Goal: Information Seeking & Learning: Learn about a topic

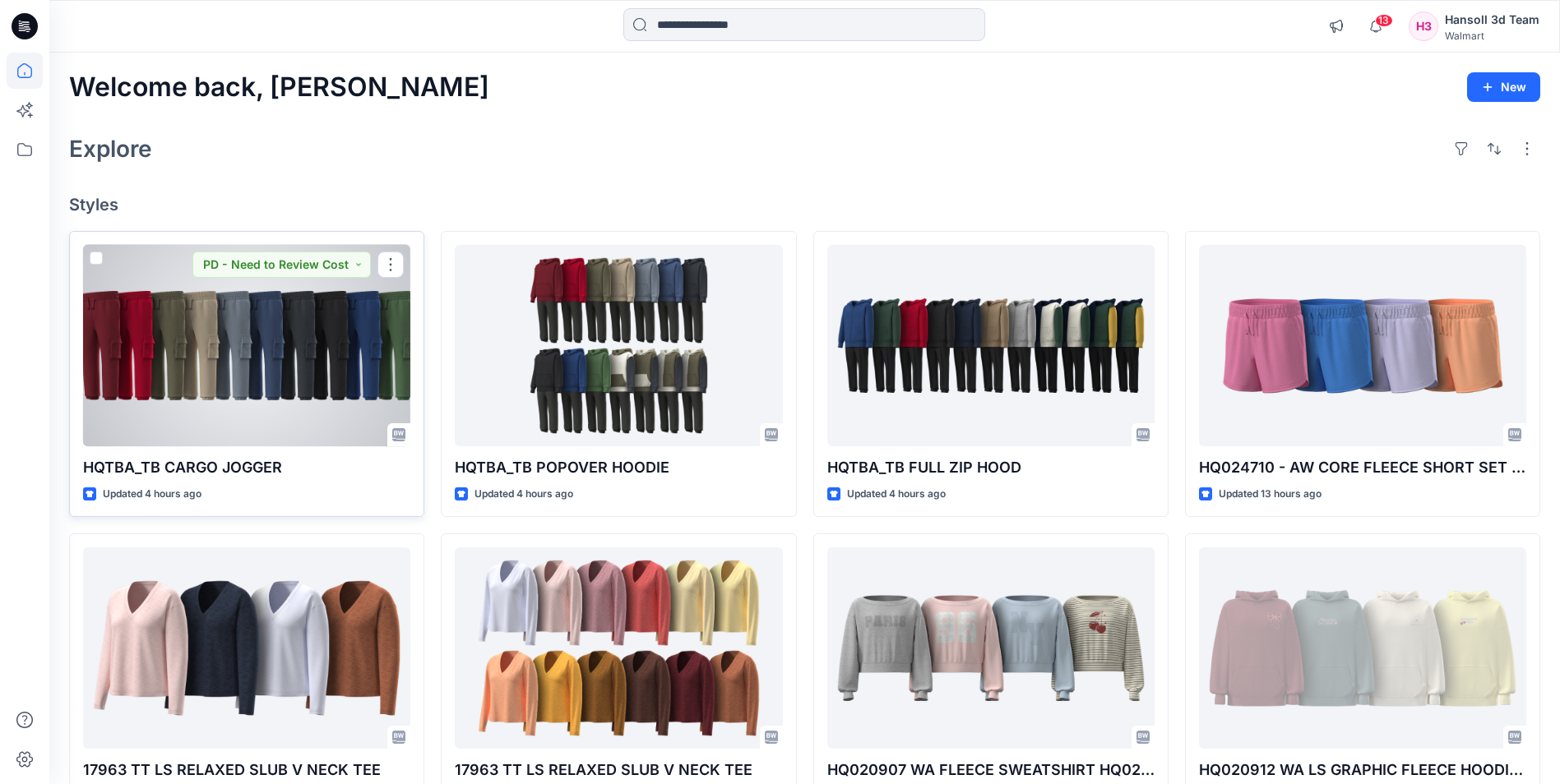
click at [371, 341] on div at bounding box center [246, 346] width 327 height 201
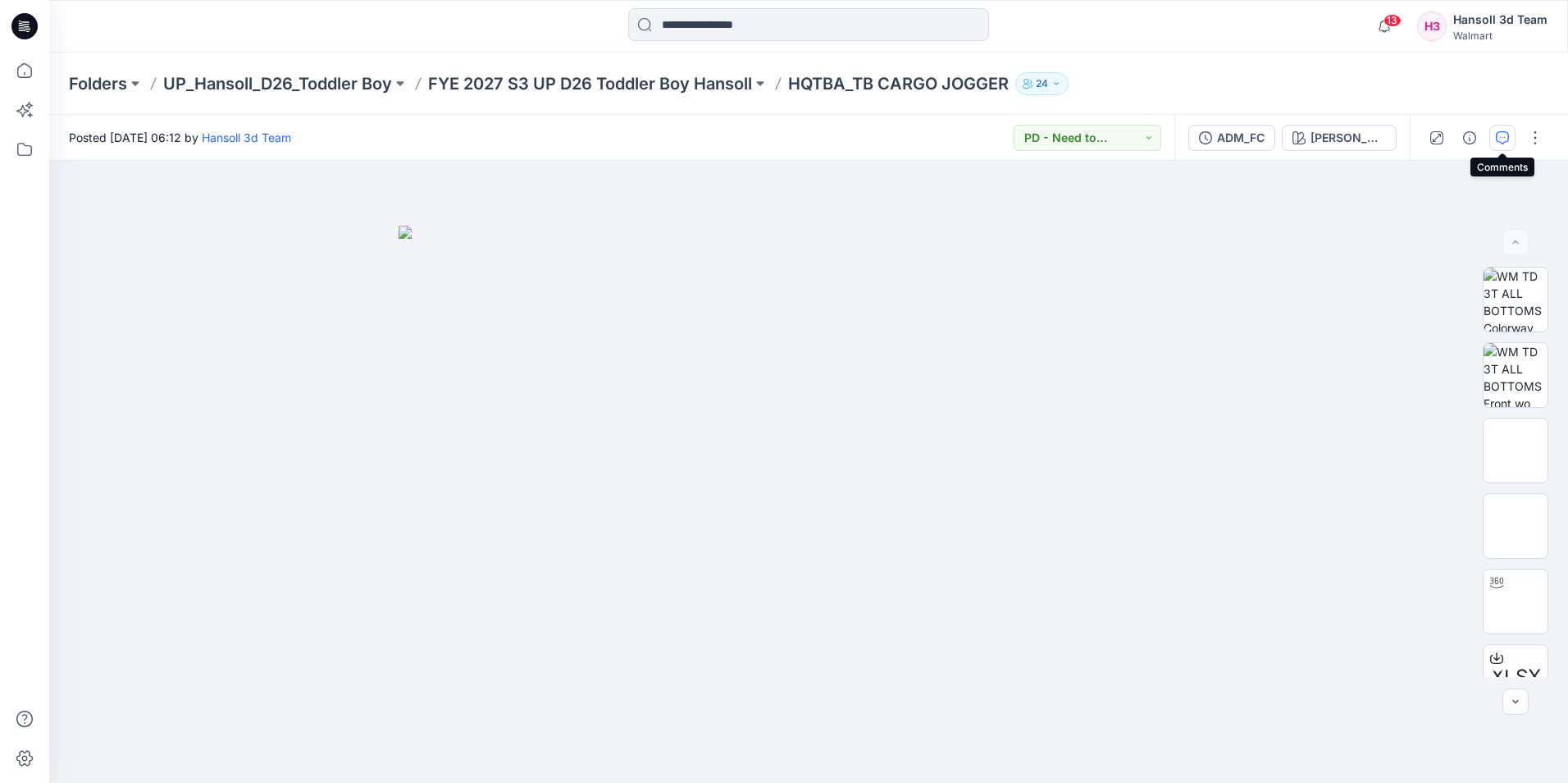
click at [1506, 140] on icon "button" at bounding box center [1502, 137] width 13 height 13
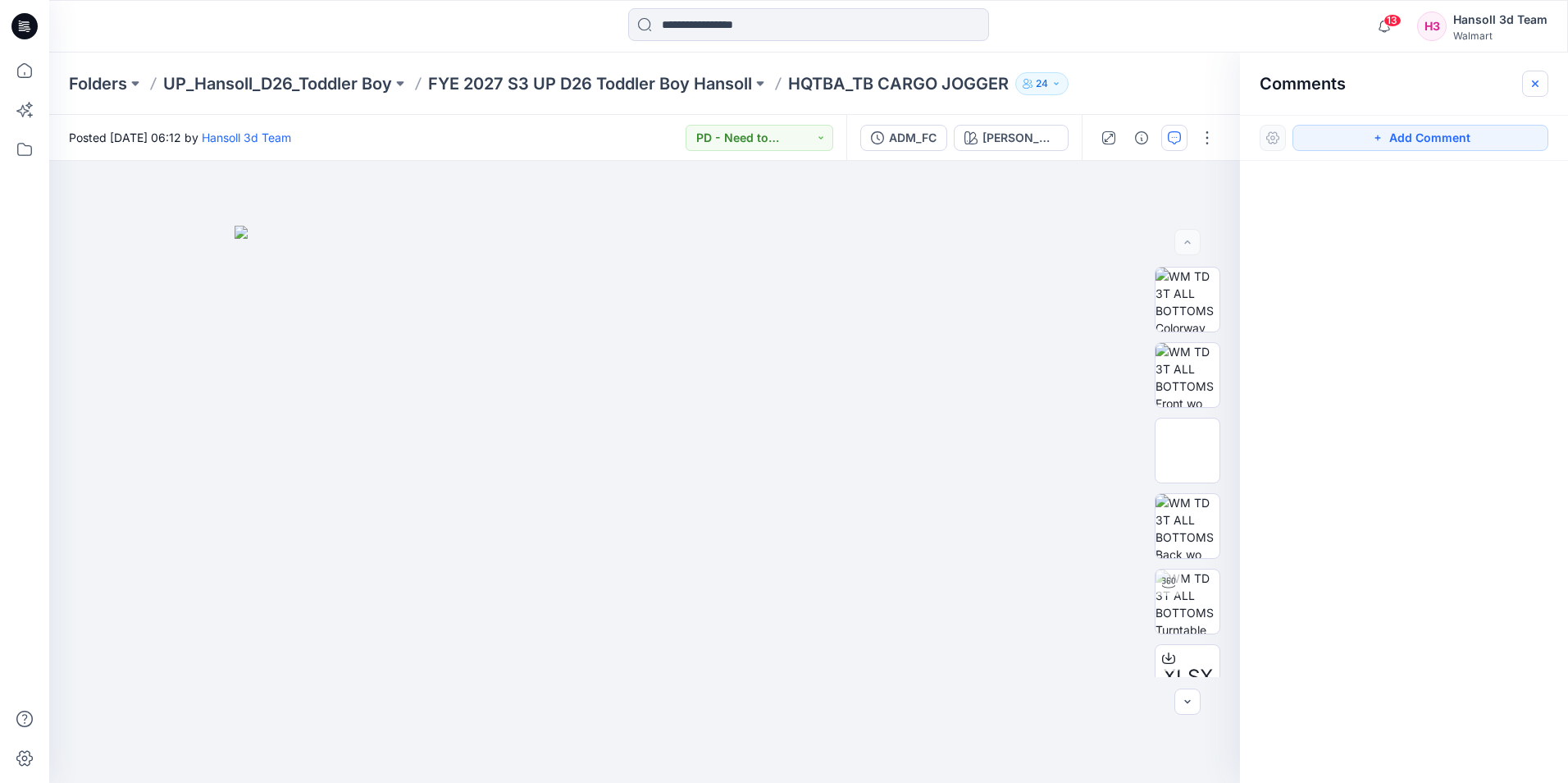
click at [1537, 78] on icon "button" at bounding box center [1535, 84] width 13 height 13
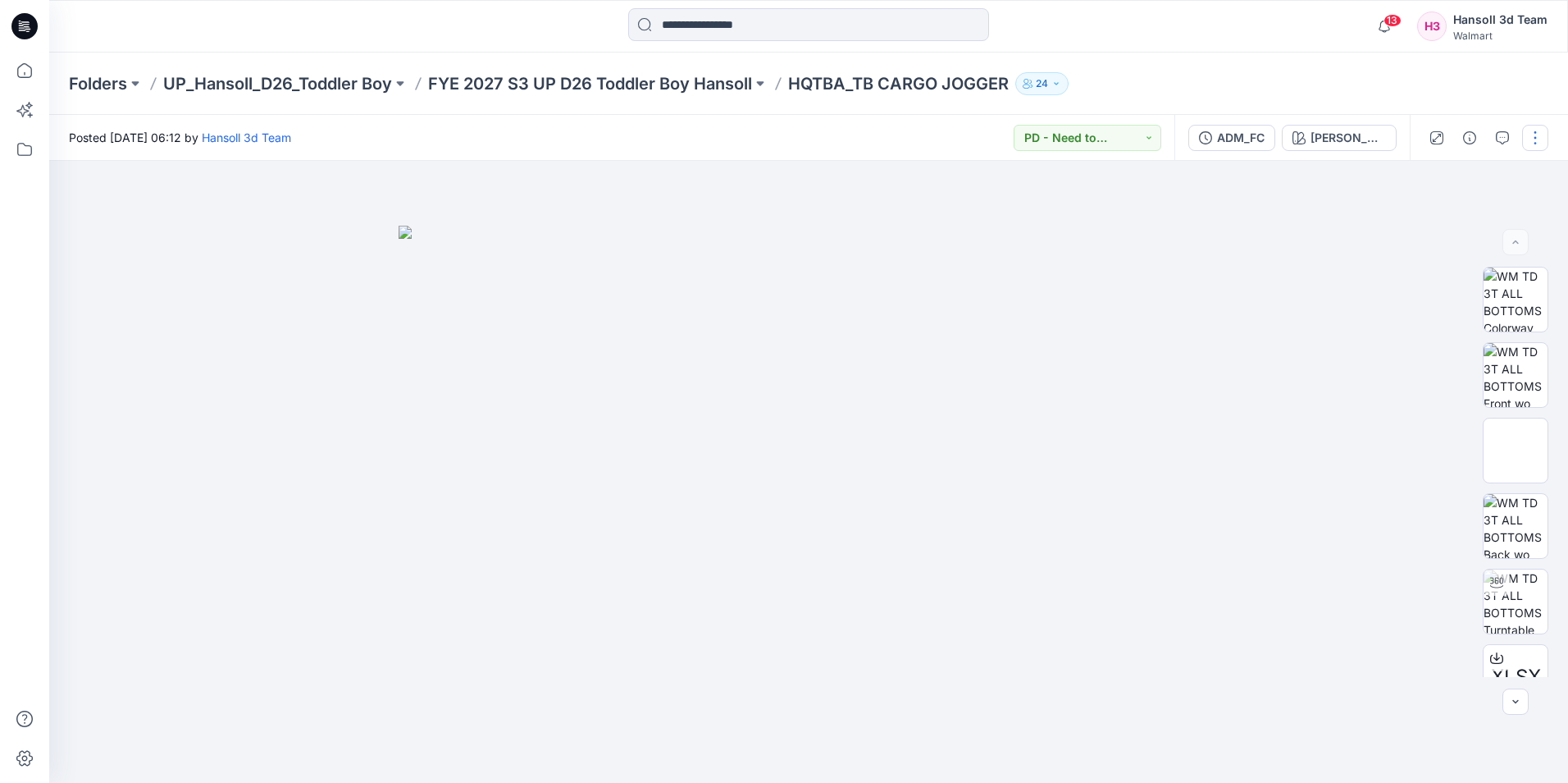
click at [1536, 143] on button "button" at bounding box center [1535, 137] width 26 height 26
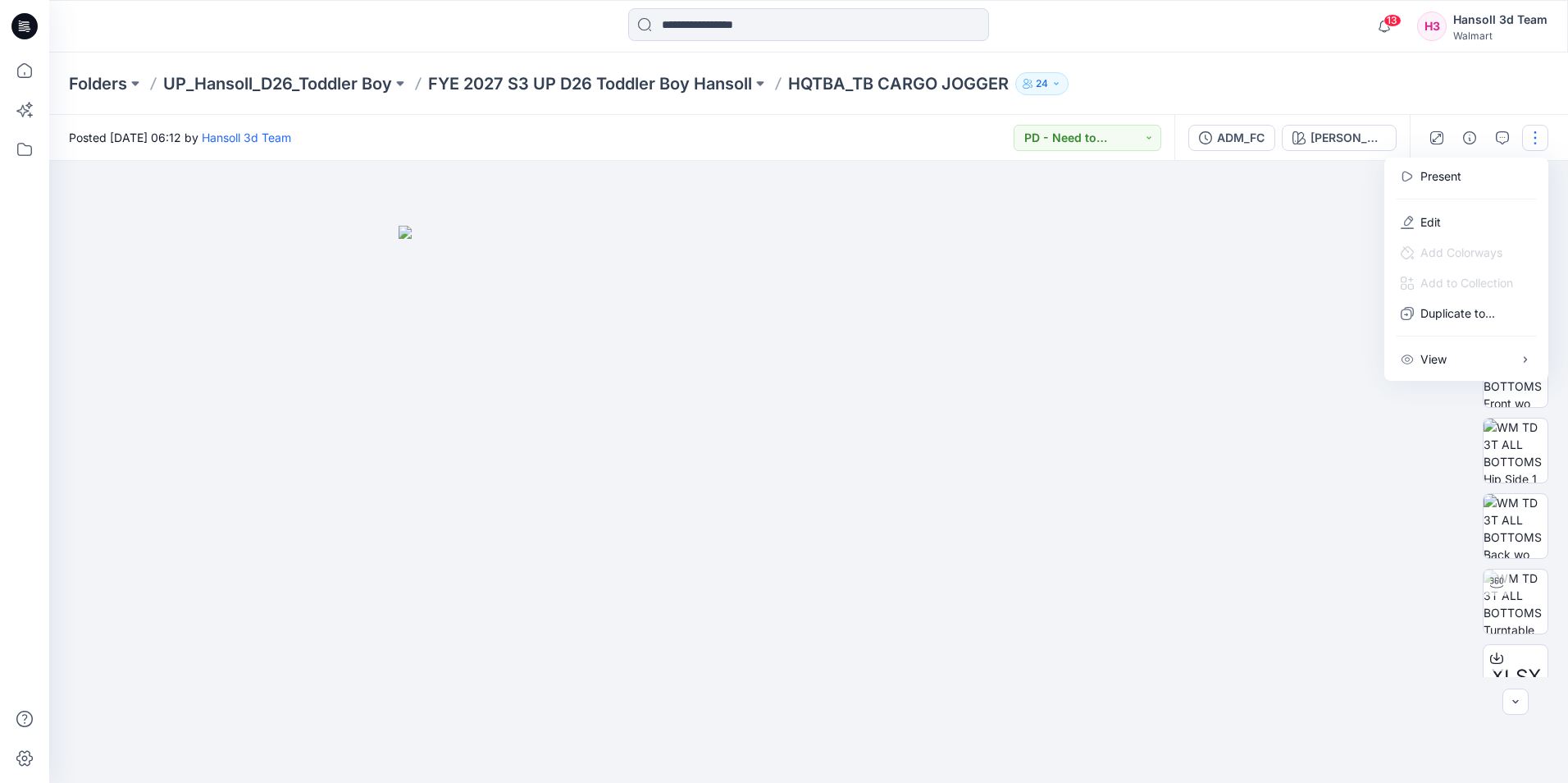
click at [1282, 279] on div at bounding box center [808, 472] width 1519 height 622
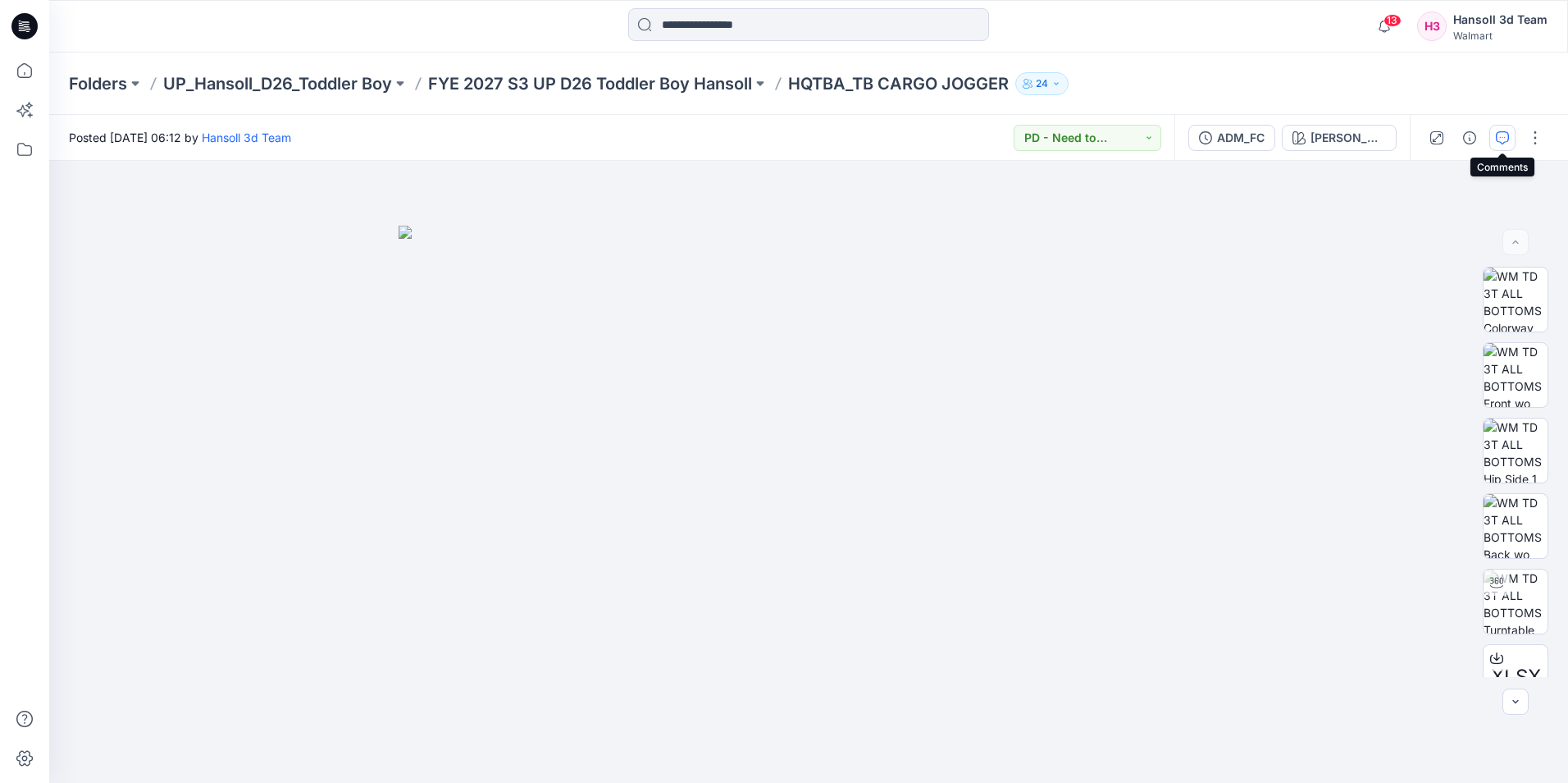
click at [1502, 134] on icon "button" at bounding box center [1502, 137] width 13 height 13
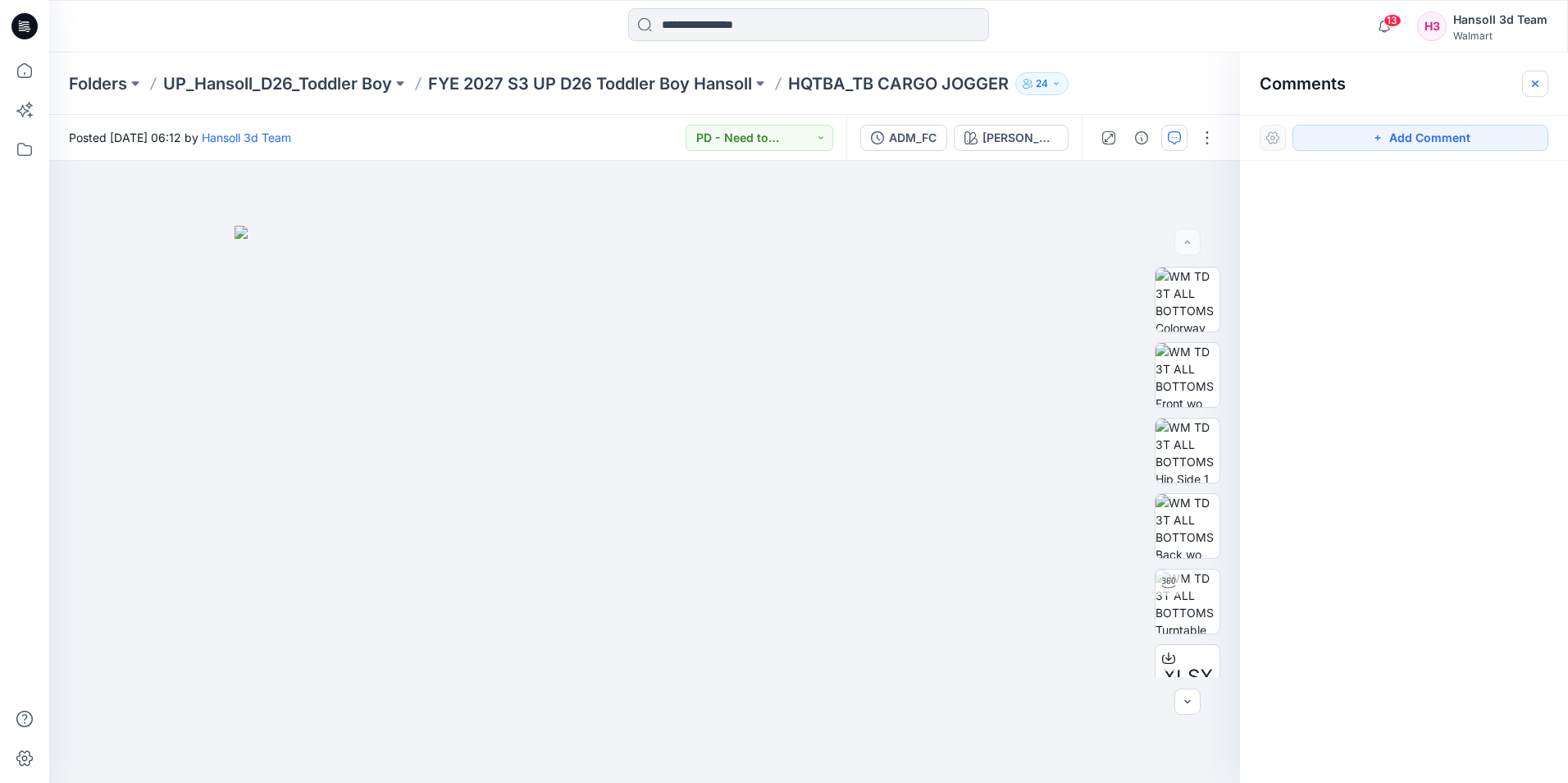
click at [1530, 81] on icon "button" at bounding box center [1535, 84] width 13 height 13
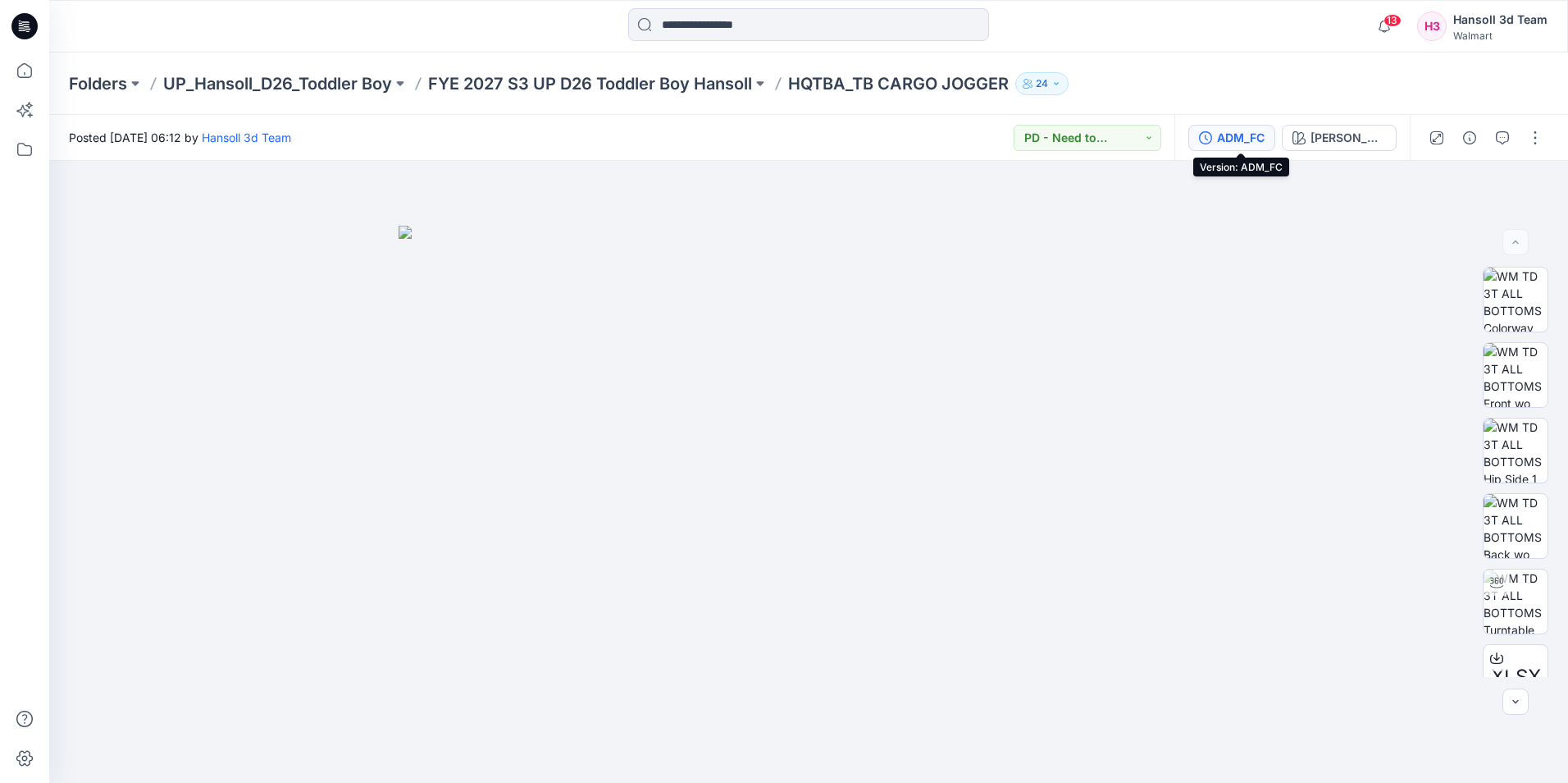
click at [1250, 129] on div "ADM_FC" at bounding box center [1241, 138] width 48 height 18
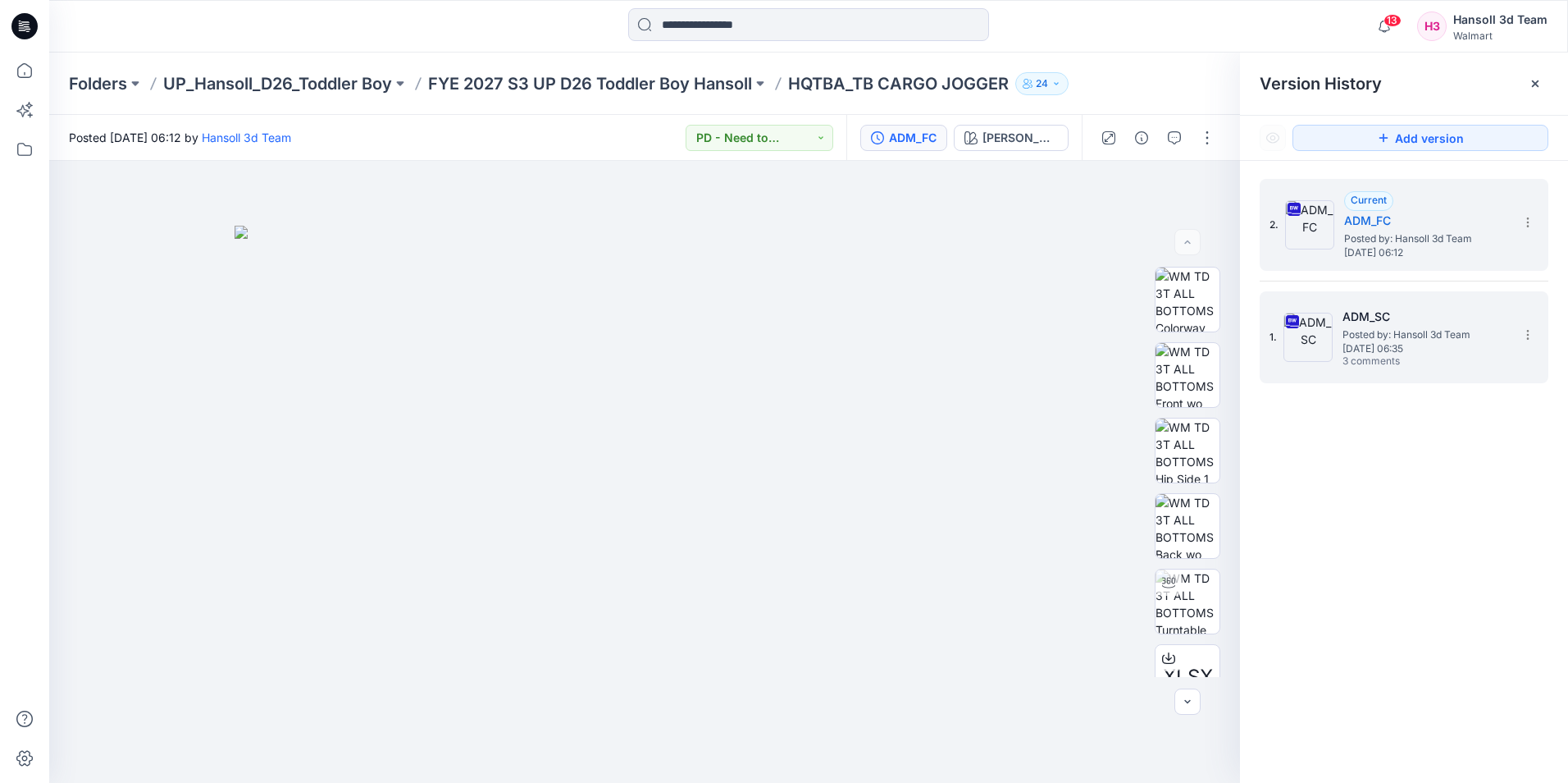
click at [1383, 339] on span "Posted by: Hansoll 3d Team" at bounding box center [1424, 334] width 164 height 16
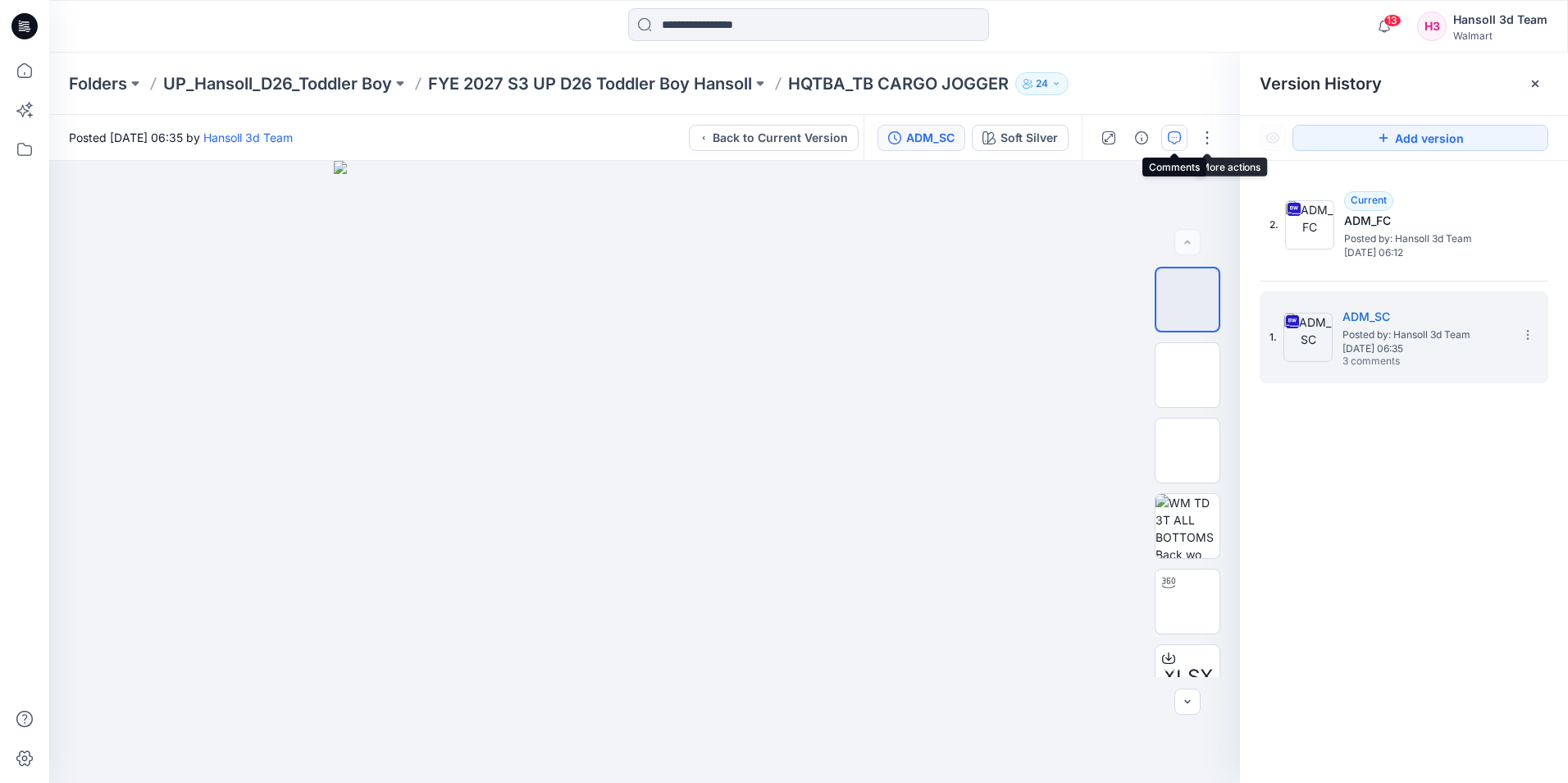
click at [1183, 139] on button "button" at bounding box center [1174, 137] width 26 height 26
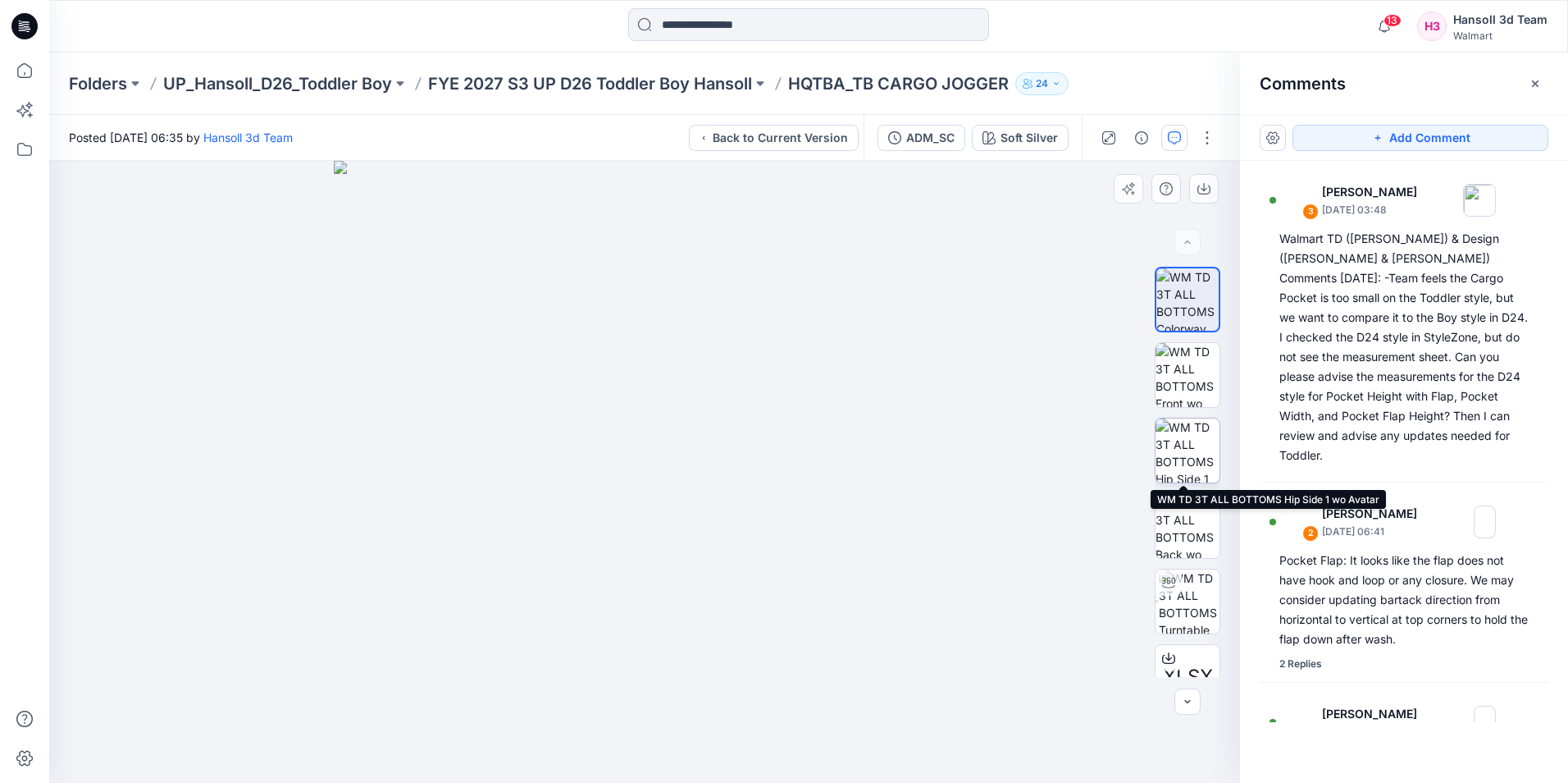
click at [1187, 456] on img at bounding box center [1187, 451] width 64 height 64
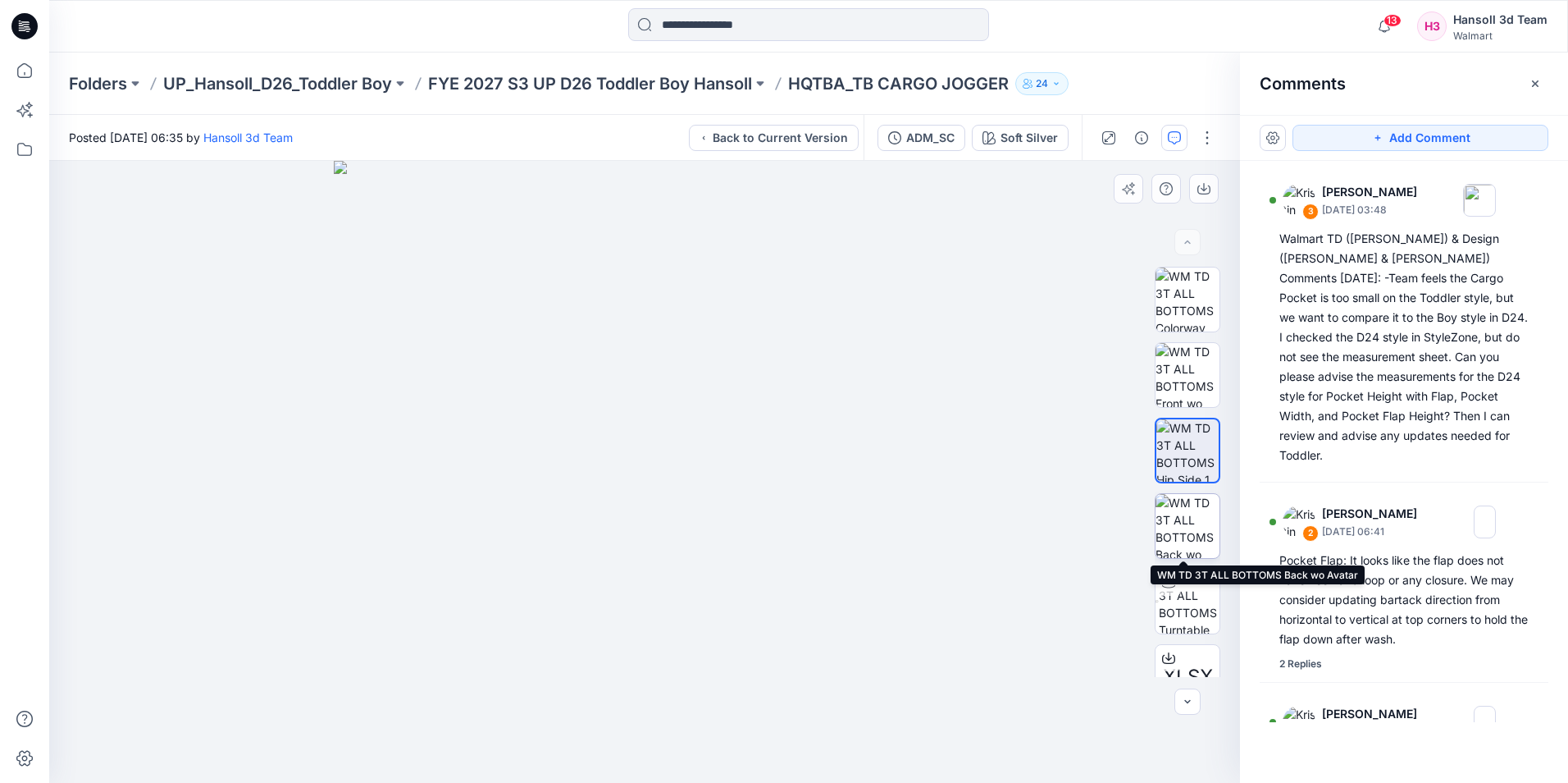
click at [1185, 529] on img at bounding box center [1187, 526] width 64 height 64
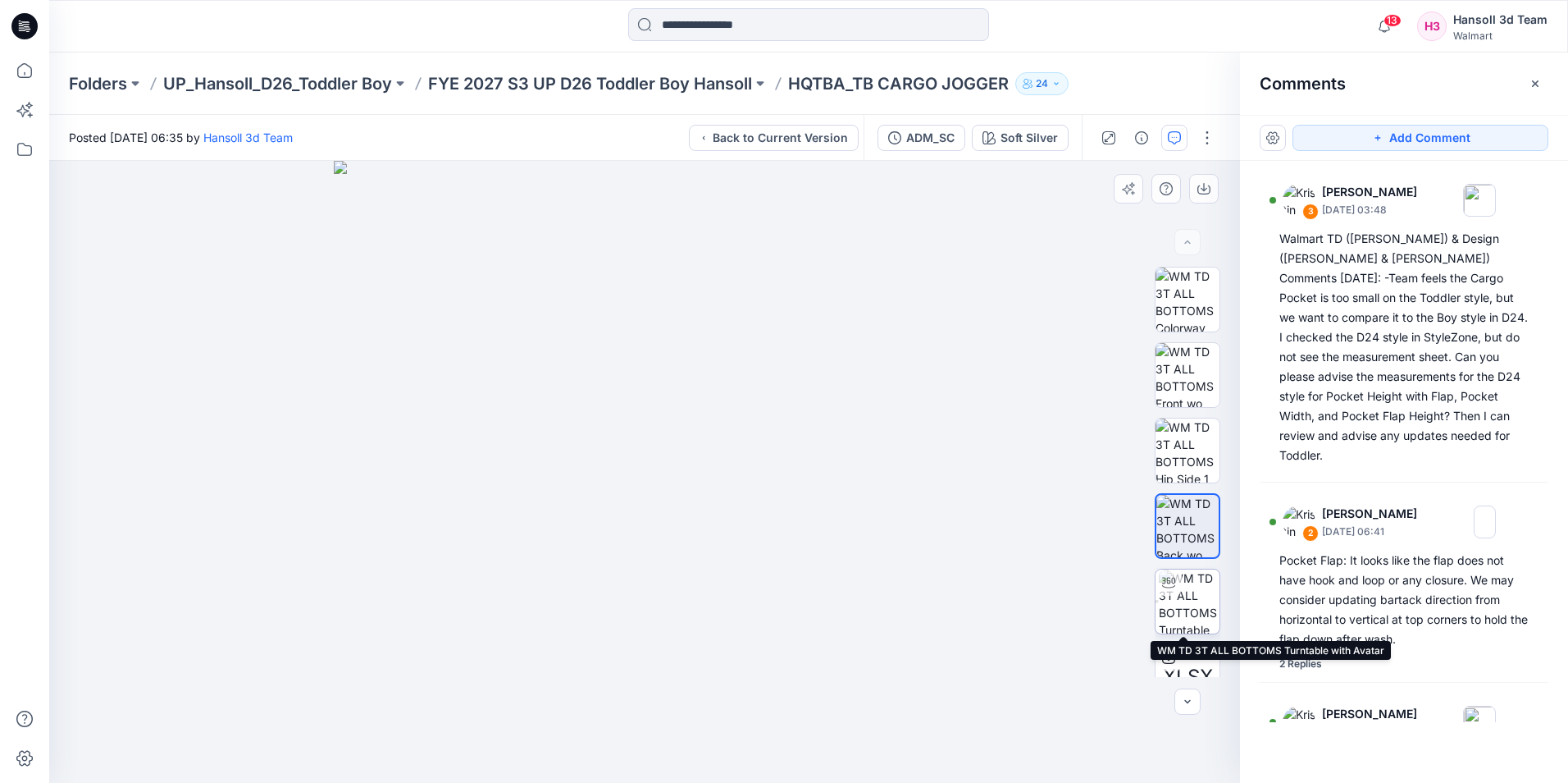
click at [1194, 596] on img at bounding box center [1189, 602] width 61 height 64
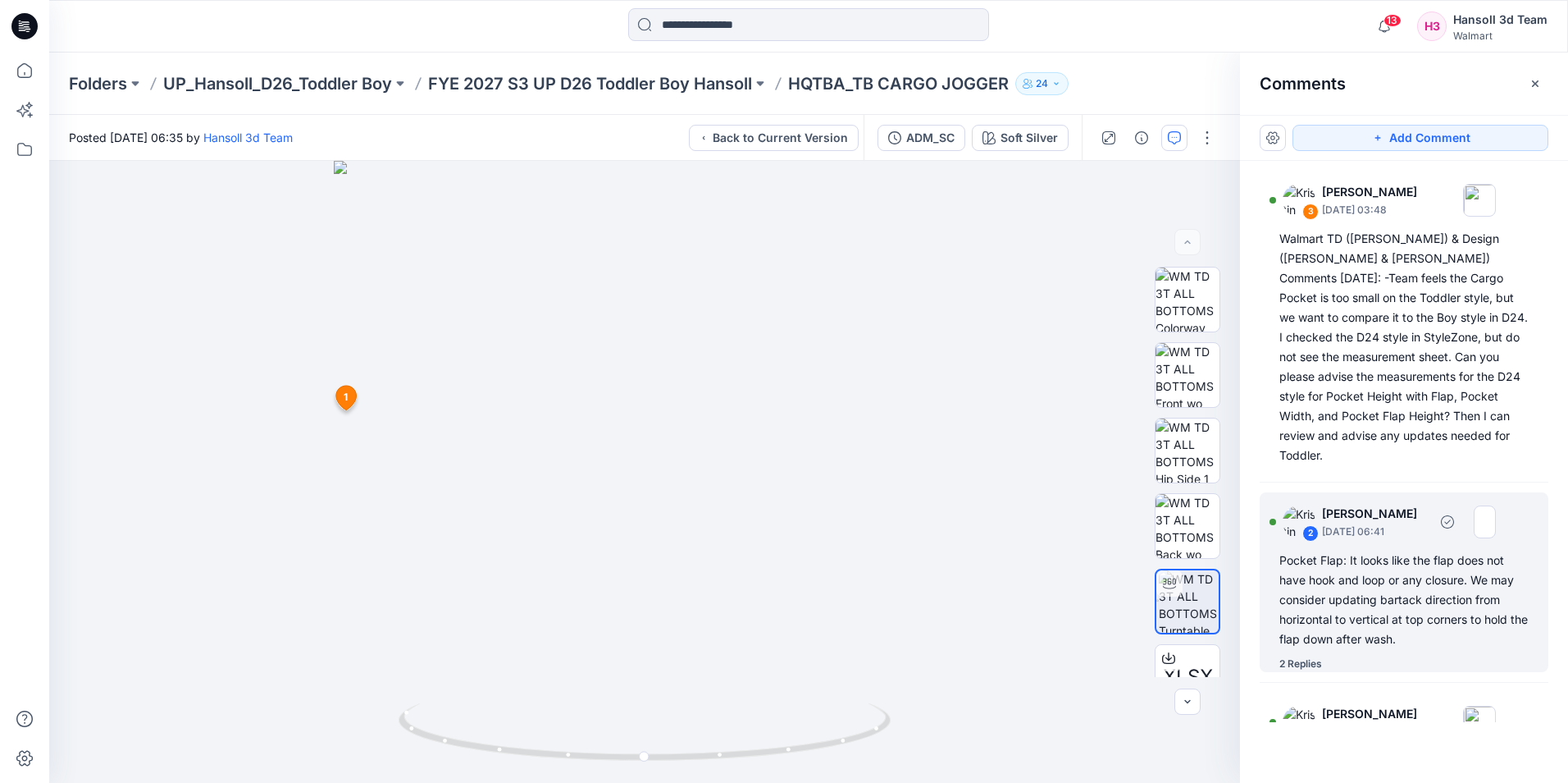
click at [1395, 552] on div "Pocket Flap: It looks like the flap does not have hook and loop or any closure.…" at bounding box center [1404, 600] width 250 height 98
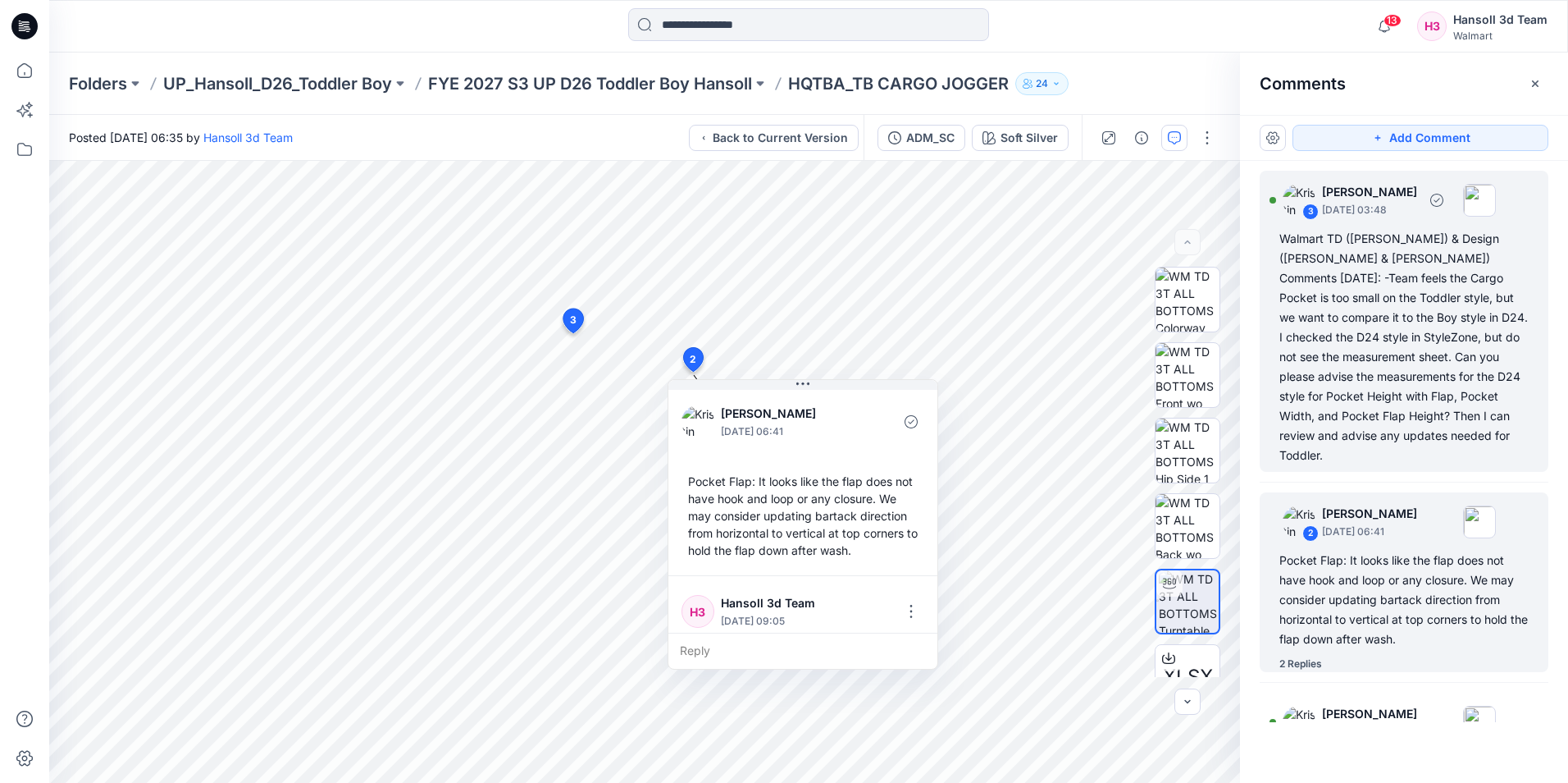
click at [1412, 401] on div "Walmart TD ([PERSON_NAME]) & Design ([PERSON_NAME] & [PERSON_NAME]) Comments [D…" at bounding box center [1404, 347] width 250 height 237
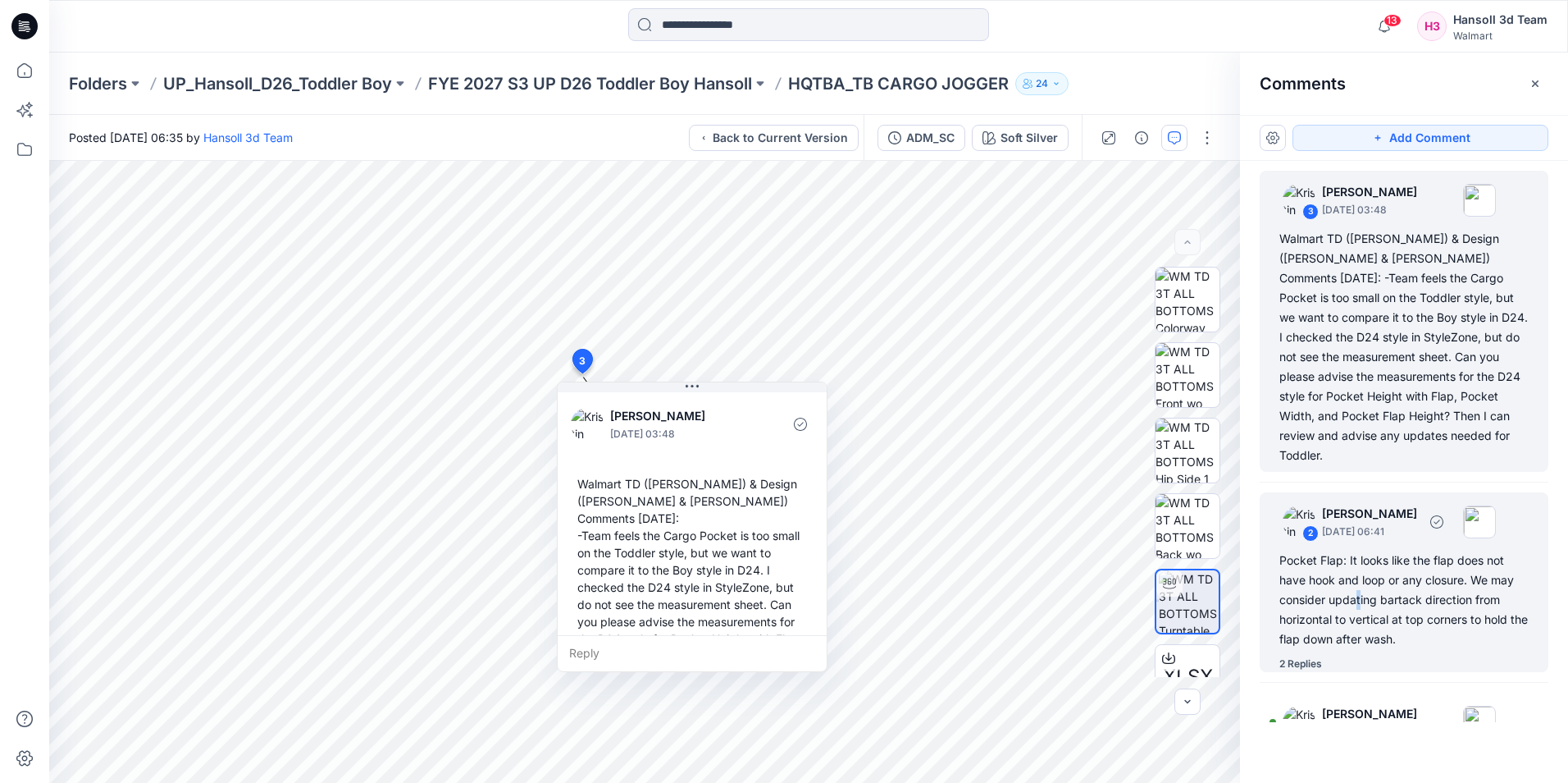
click at [1359, 574] on div "Pocket Flap: It looks like the flap does not have hook and loop or any closure.…" at bounding box center [1404, 600] width 250 height 98
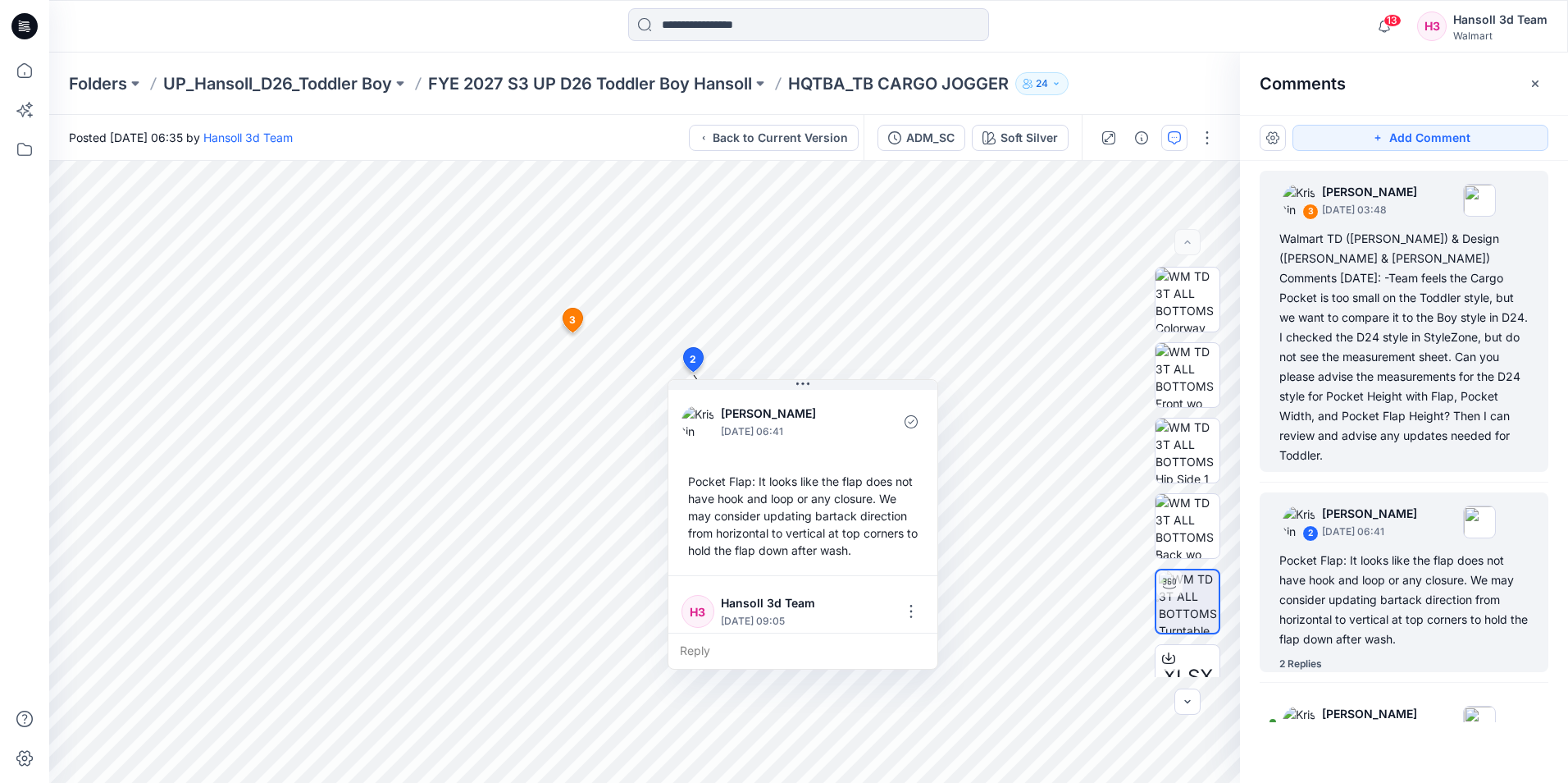
drag, startPoint x: 1359, startPoint y: 574, endPoint x: 1362, endPoint y: 369, distance: 205.0
click at [1362, 369] on div "Walmart TD ([PERSON_NAME]) & Design ([PERSON_NAME] & [PERSON_NAME]) Comments [D…" at bounding box center [1404, 347] width 250 height 237
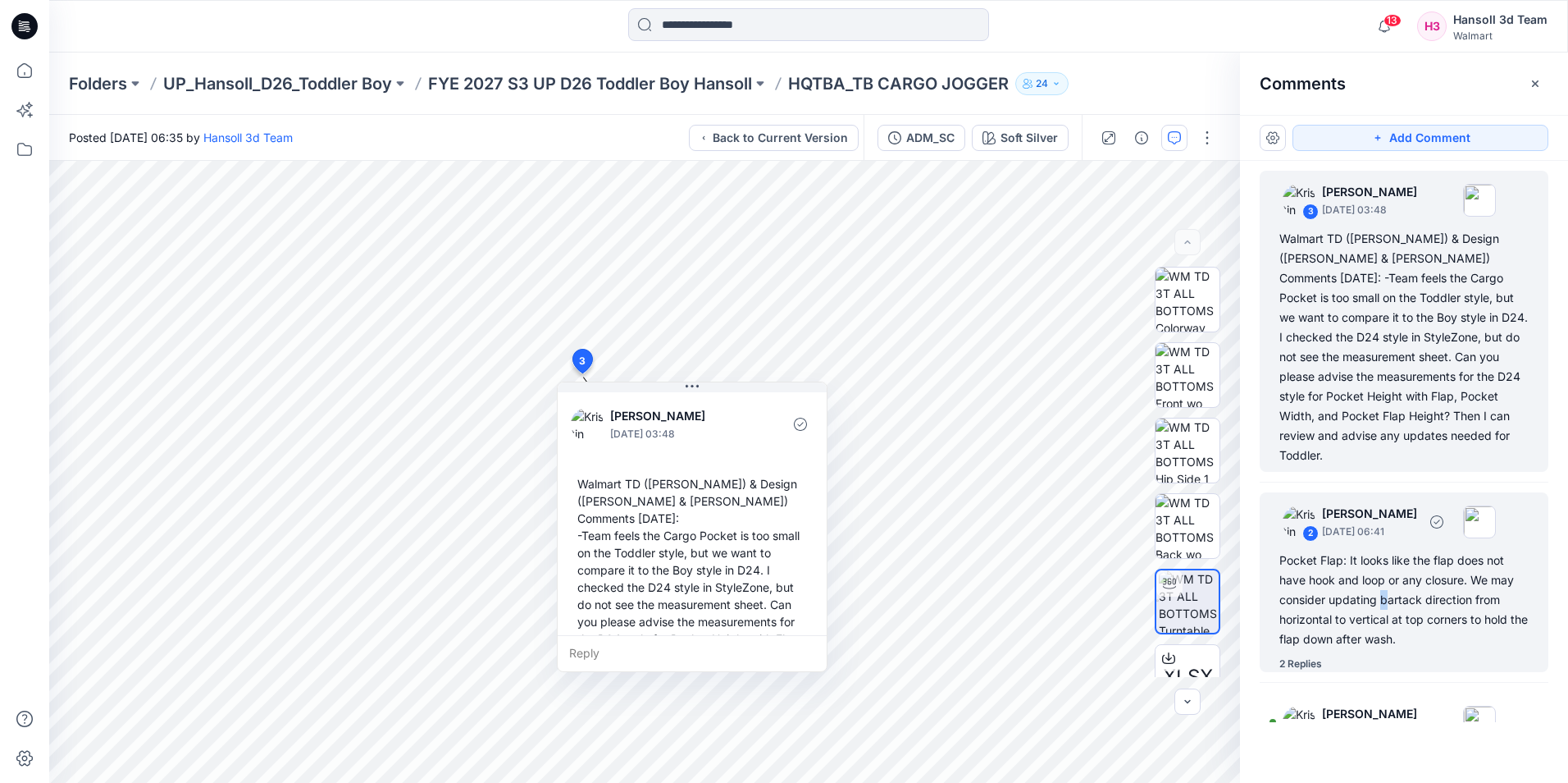
click at [1385, 574] on div "Pocket Flap: It looks like the flap does not have hook and loop or any closure.…" at bounding box center [1404, 600] width 250 height 98
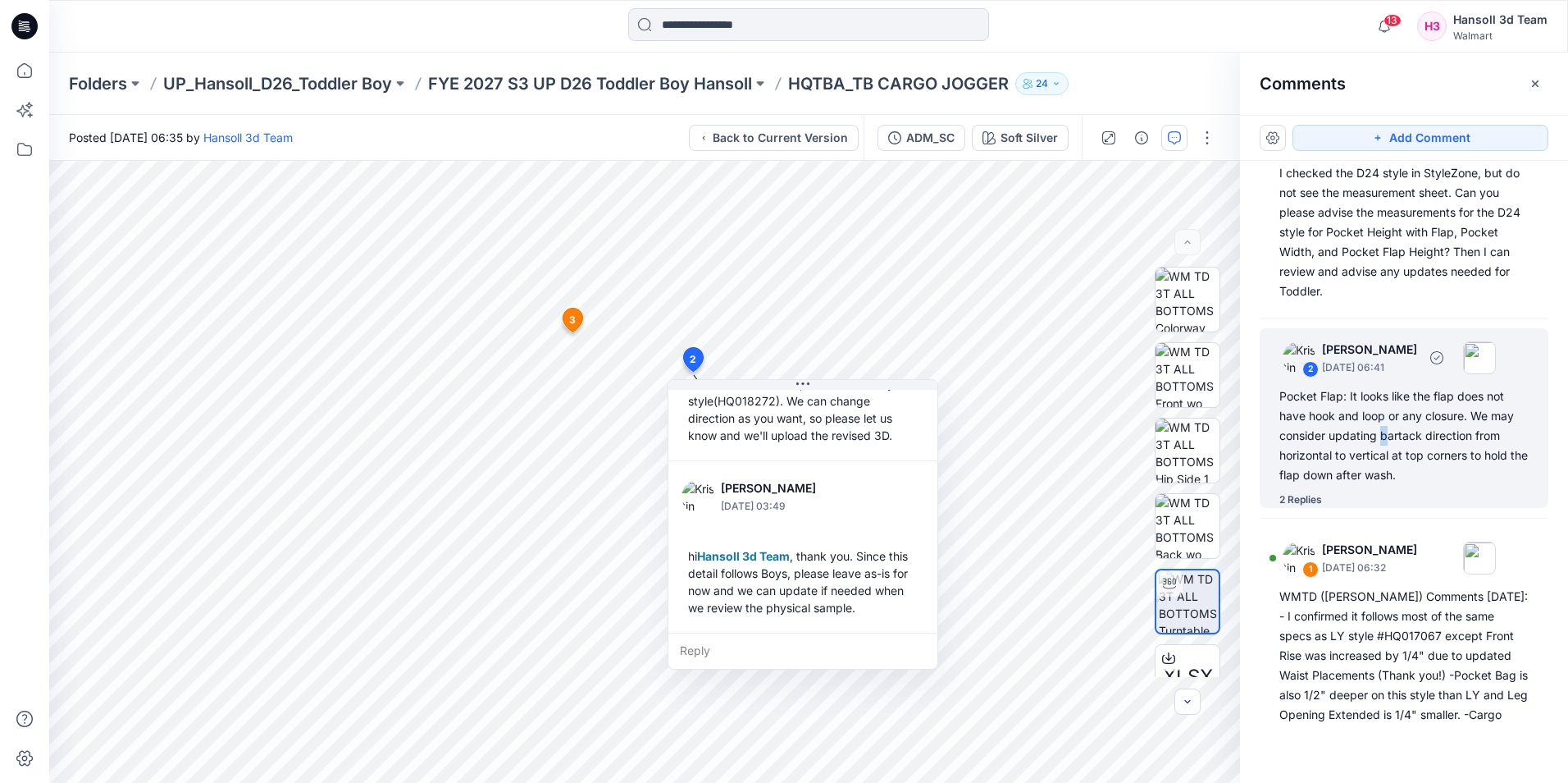
scroll to position [246, 0]
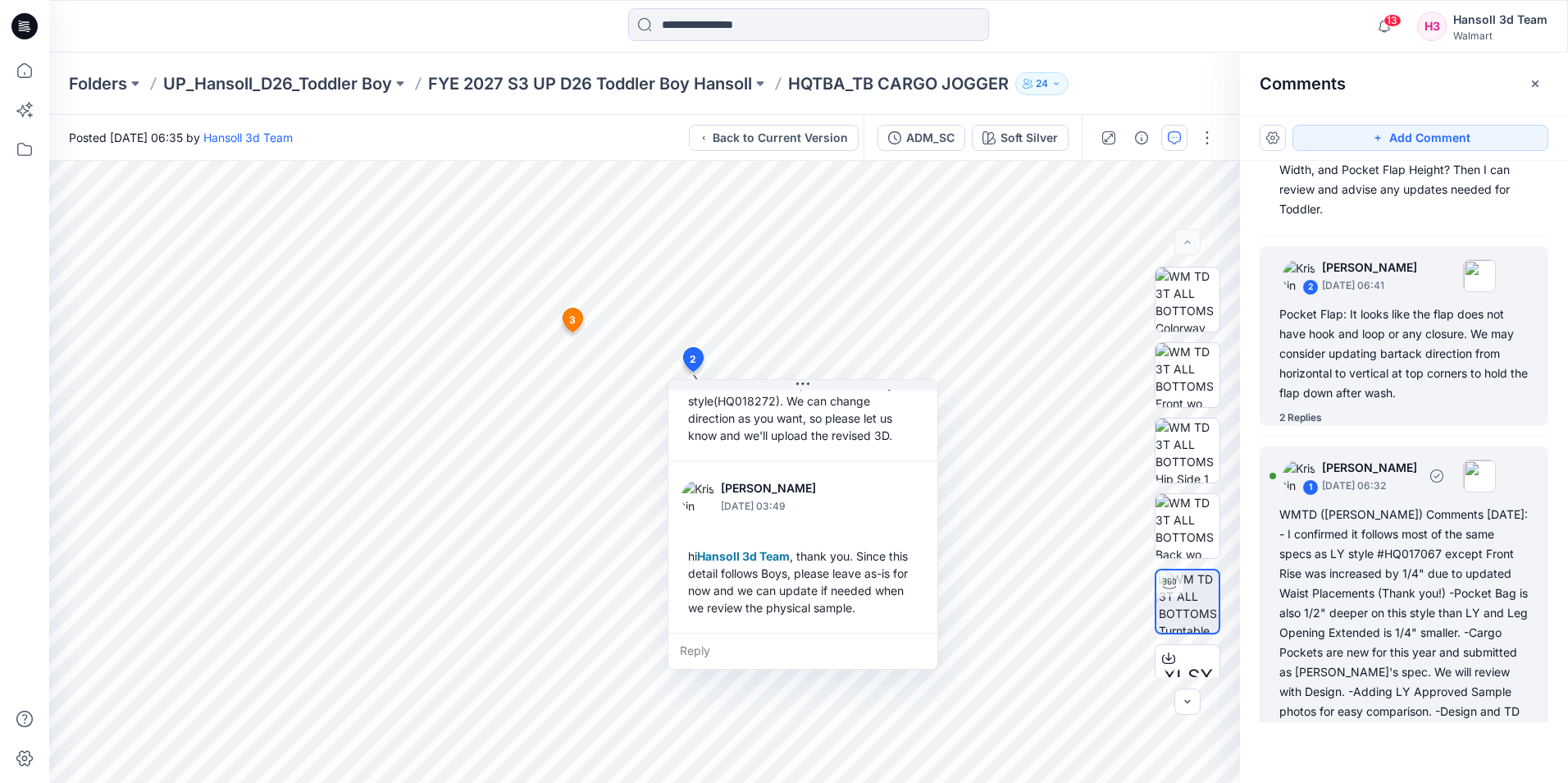
click at [1354, 596] on div "WMTD ([PERSON_NAME]) Comments [DATE]: - I confirmed it follows most of the same…" at bounding box center [1404, 632] width 250 height 256
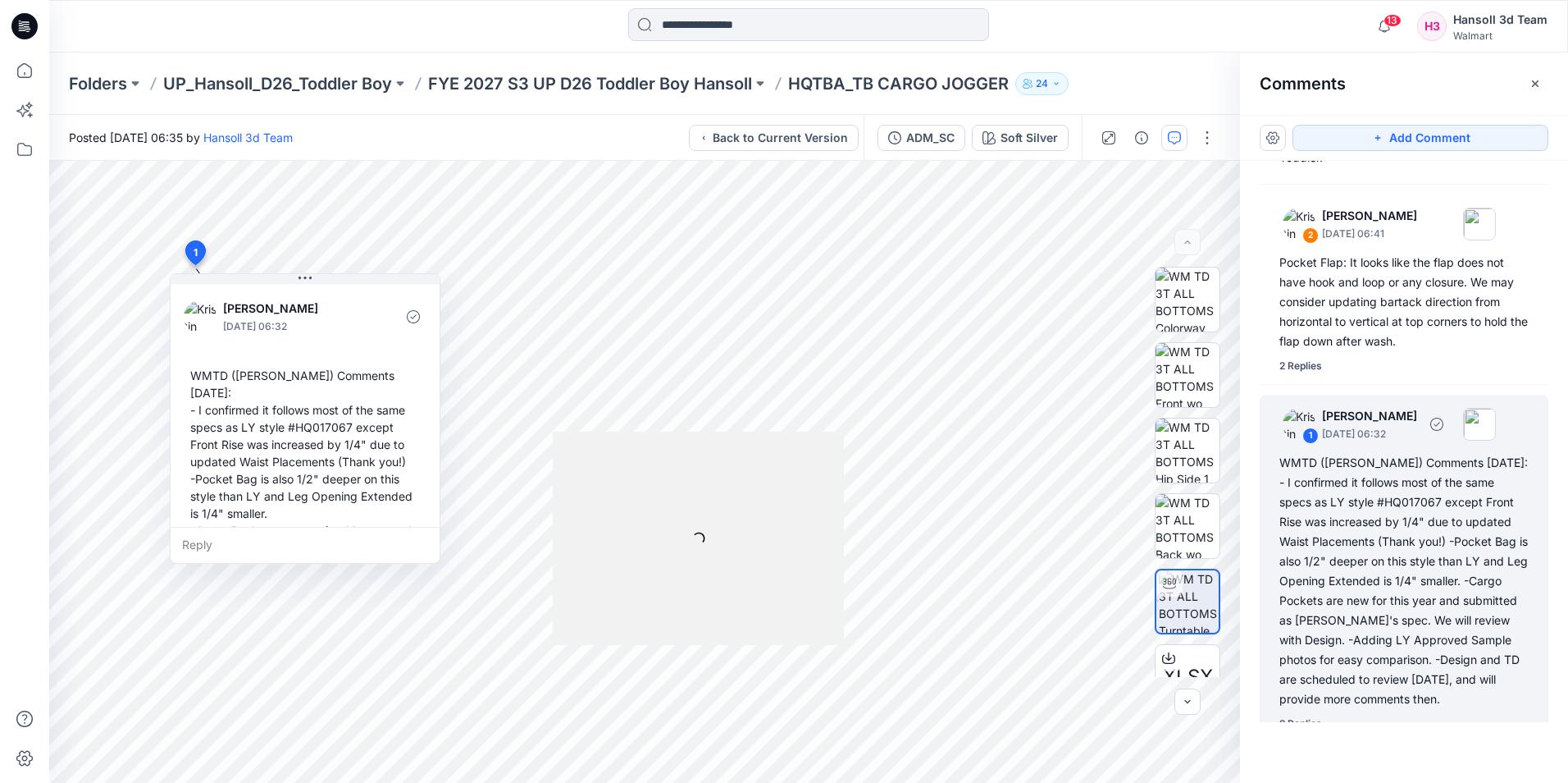
scroll to position [0, 0]
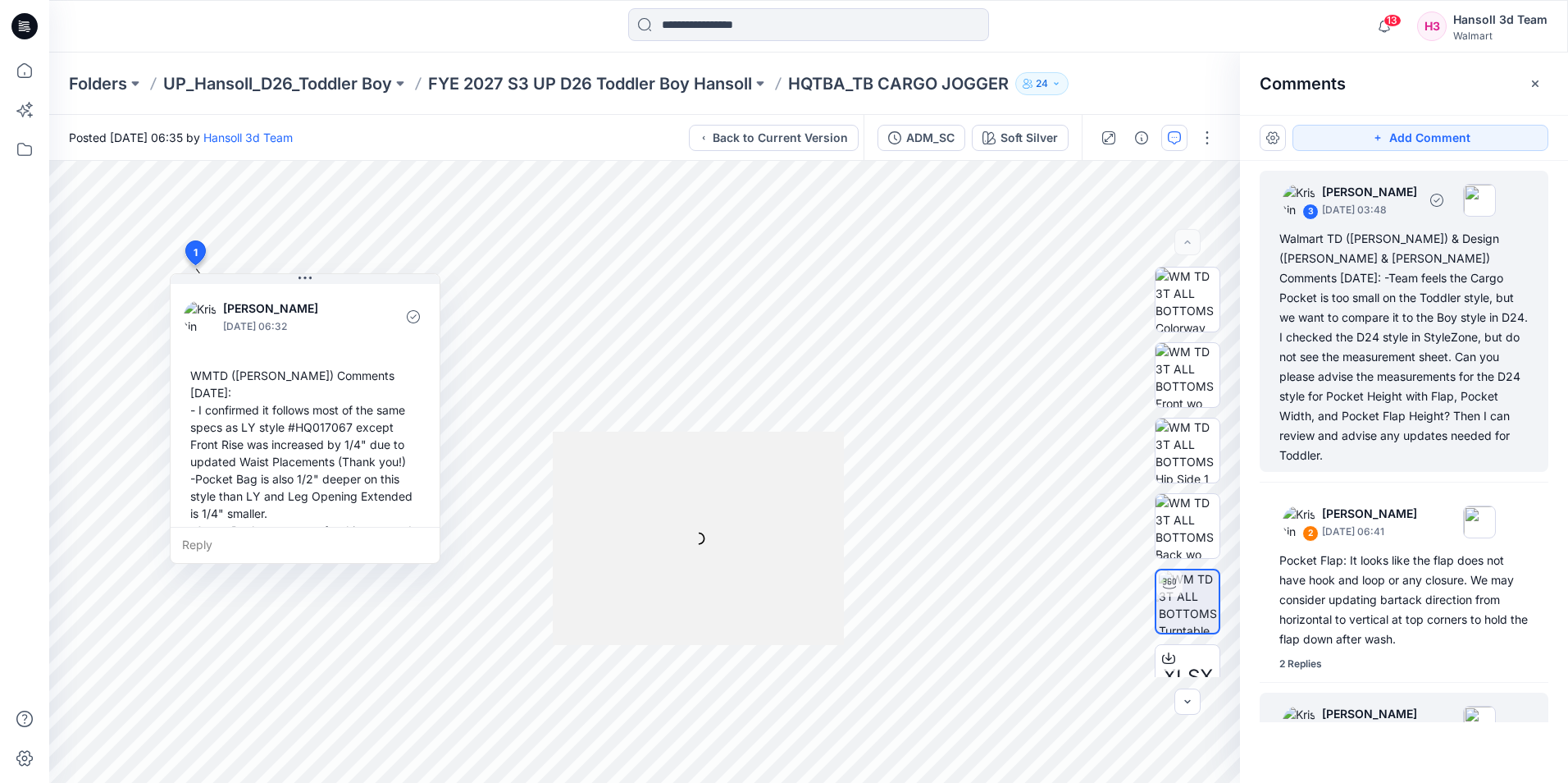
click at [1357, 381] on div "Walmart TD ([PERSON_NAME]) & Design ([PERSON_NAME] & [PERSON_NAME]) Comments [D…" at bounding box center [1404, 347] width 250 height 237
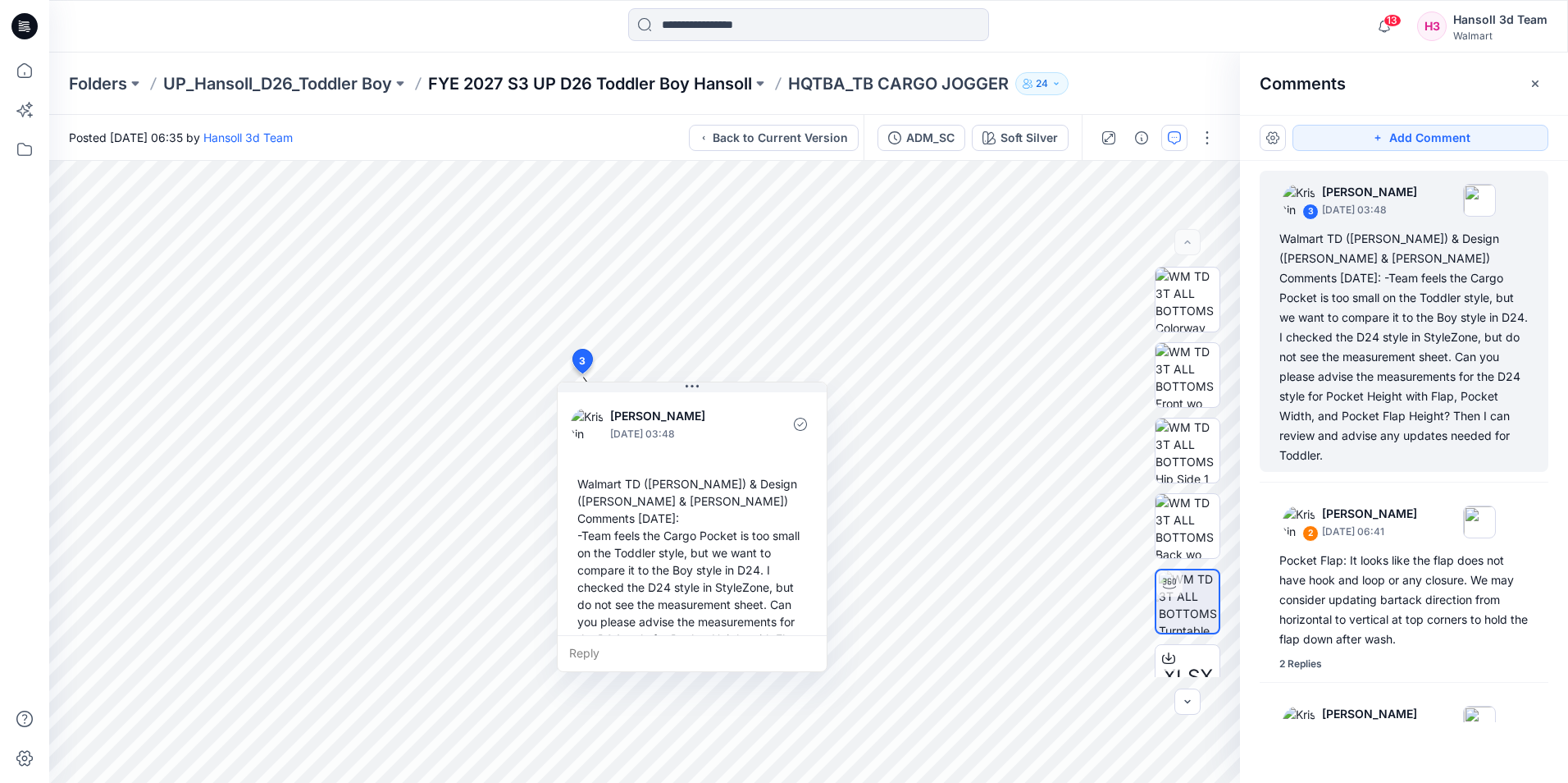
click at [715, 84] on p "FYE 2027 S3 UP D26 Toddler Boy Hansoll" at bounding box center [591, 84] width 324 height 23
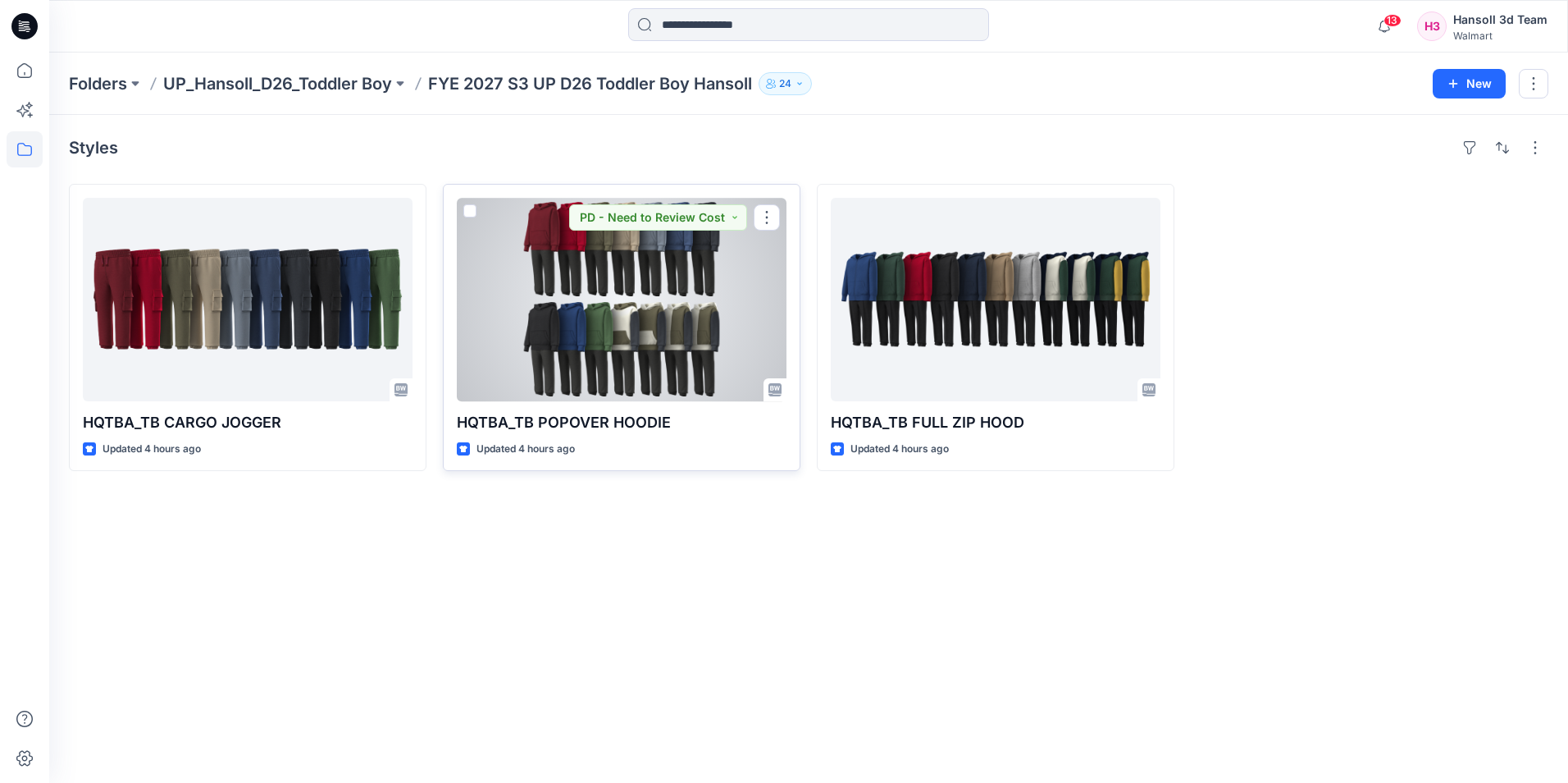
click at [616, 278] on div at bounding box center [622, 299] width 330 height 204
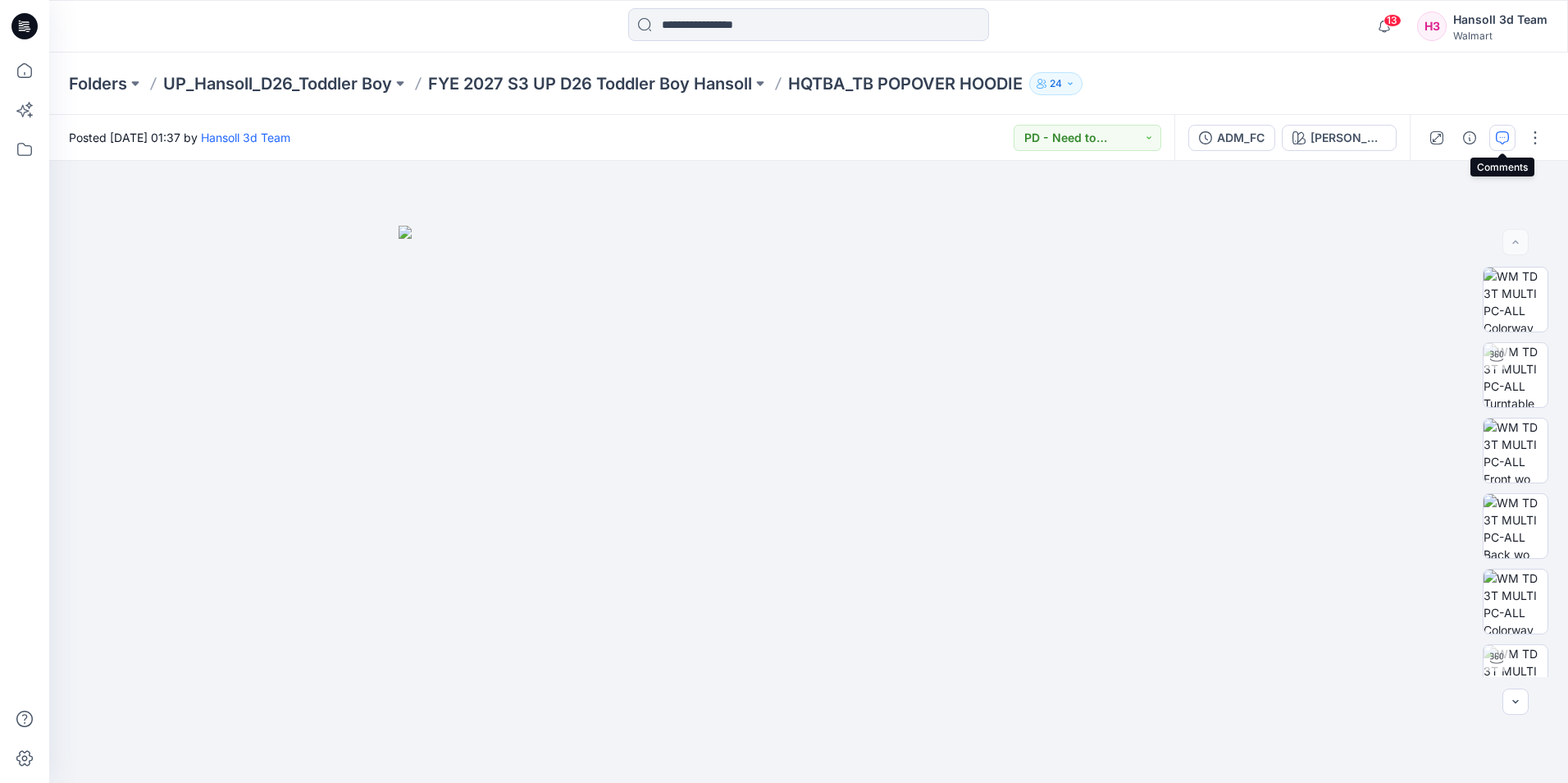
click at [1498, 131] on icon "button" at bounding box center [1502, 137] width 13 height 13
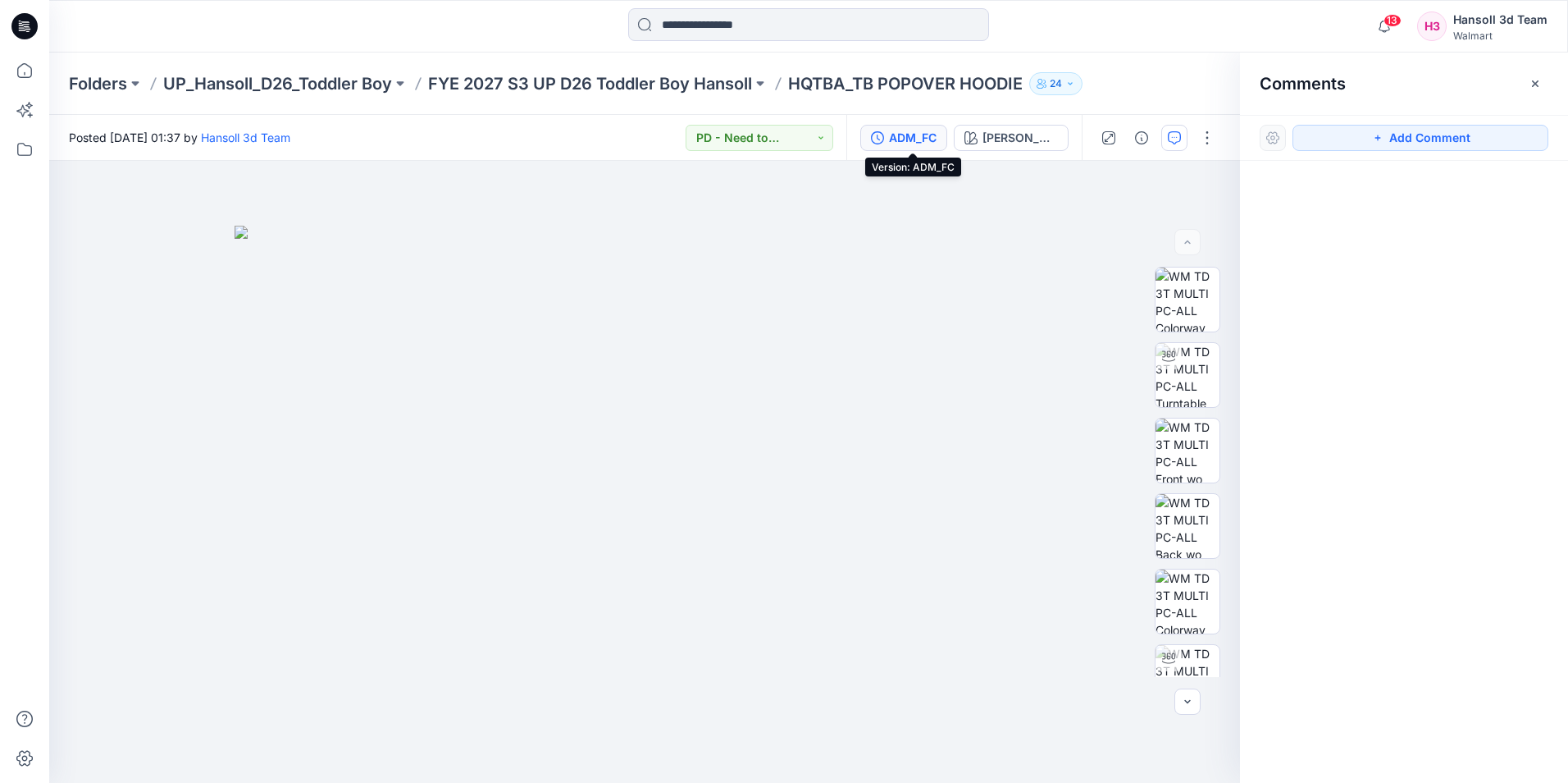
click at [915, 141] on div "ADM_FC" at bounding box center [913, 138] width 48 height 18
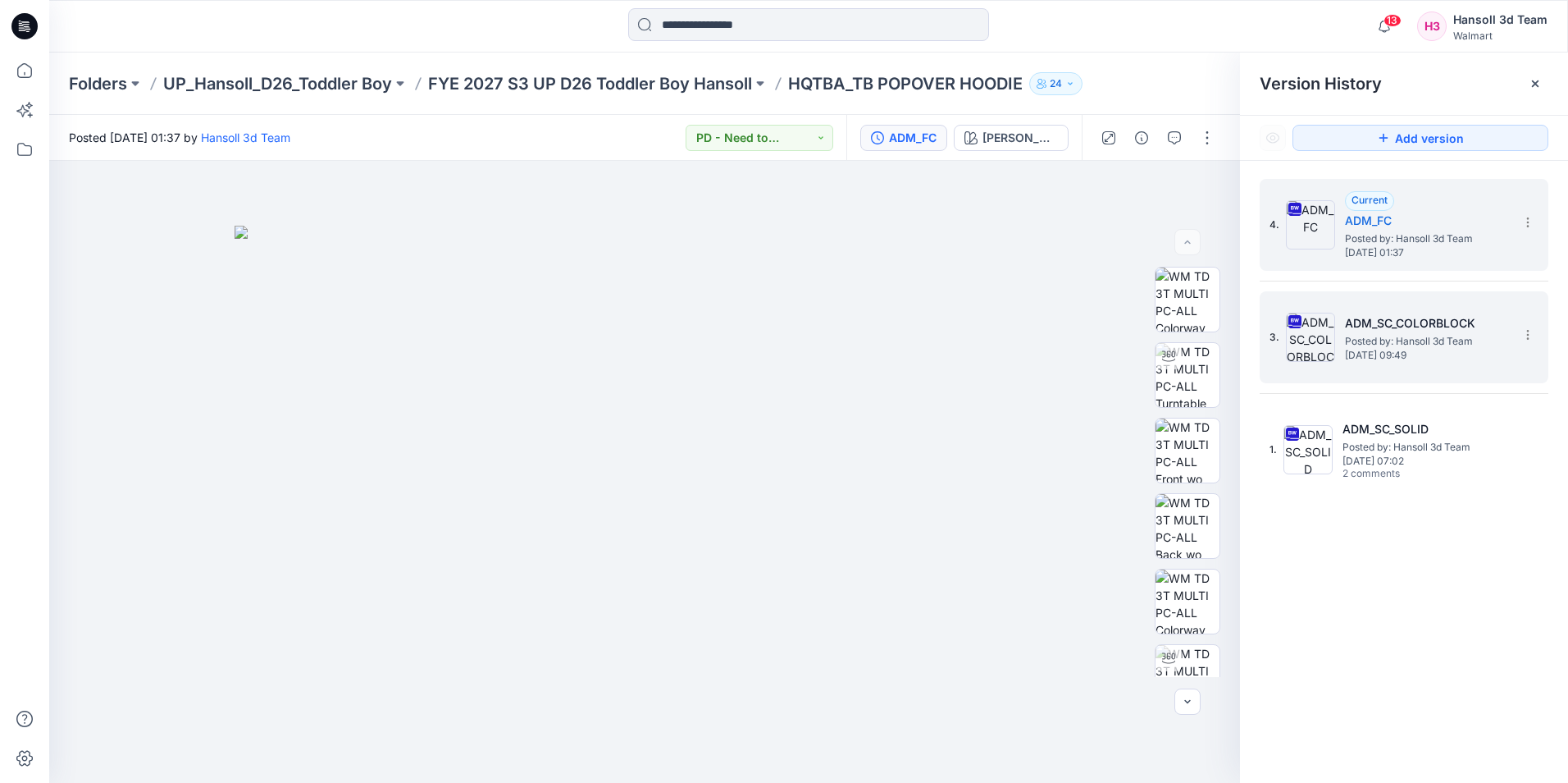
click at [1391, 352] on span "[DATE] 09:49" at bounding box center [1427, 355] width 164 height 12
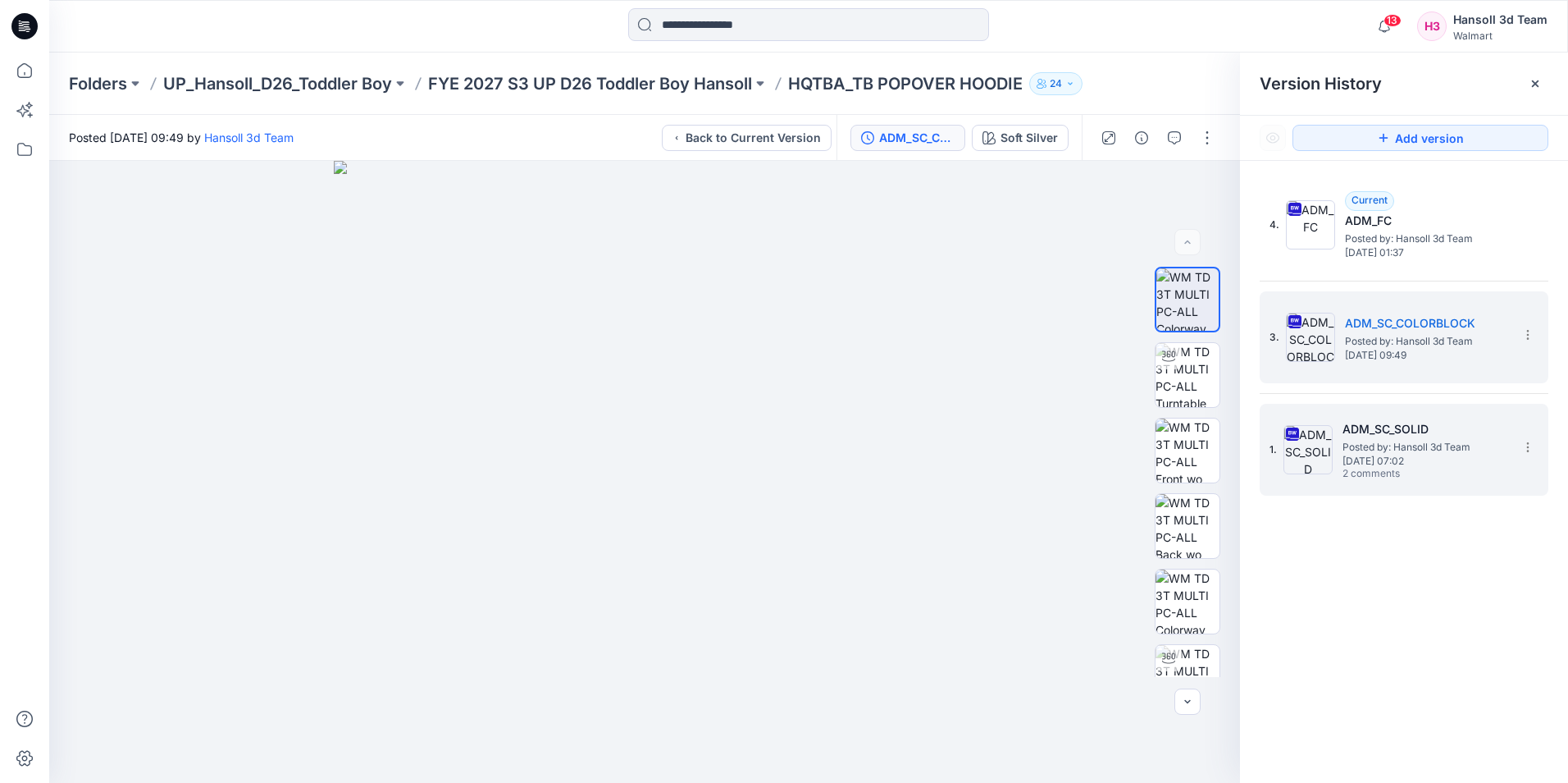
click at [1454, 442] on span "Posted by: Hansoll 3d Team" at bounding box center [1424, 447] width 164 height 16
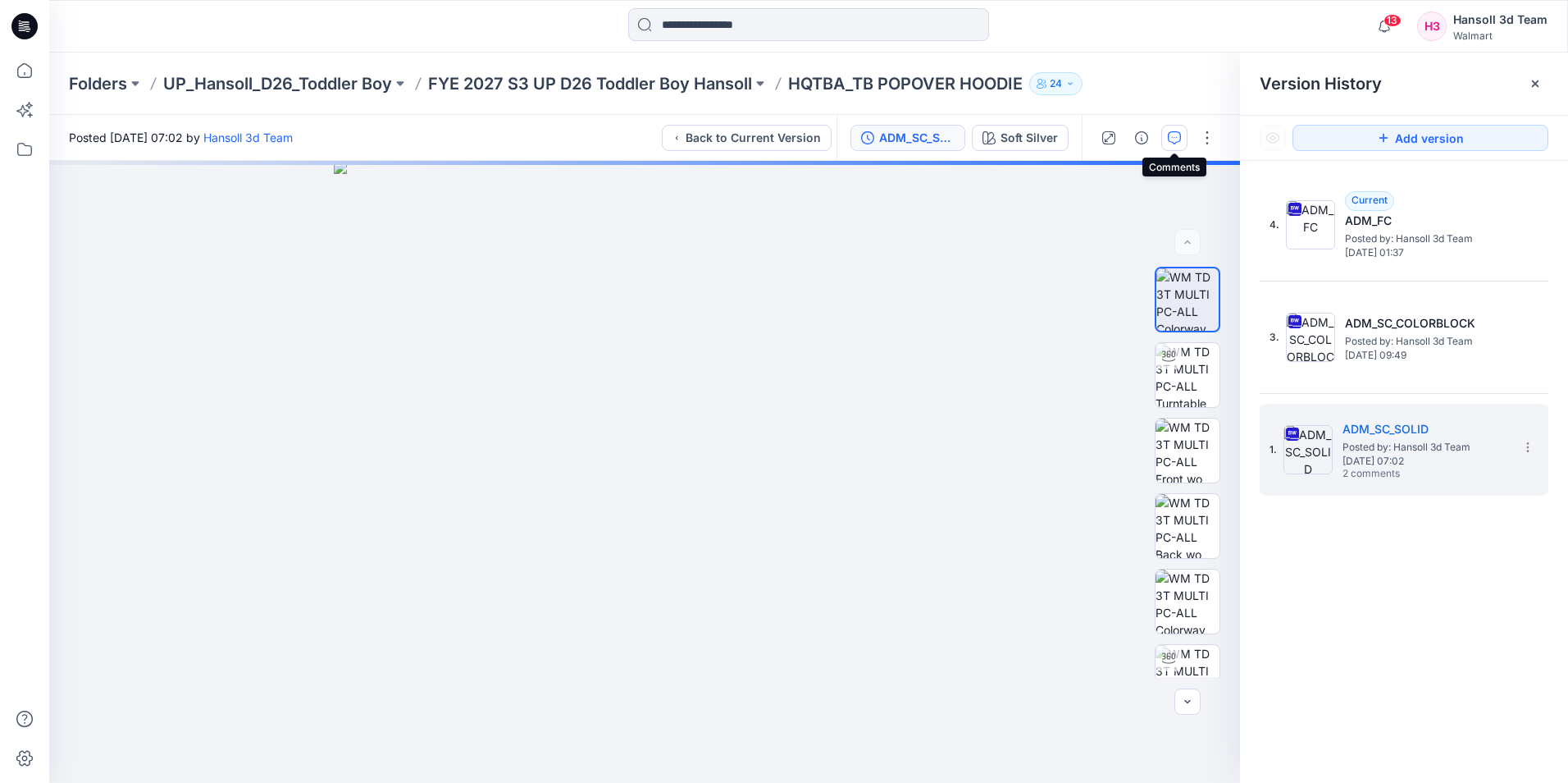
click at [1174, 135] on icon "button" at bounding box center [1174, 137] width 13 height 13
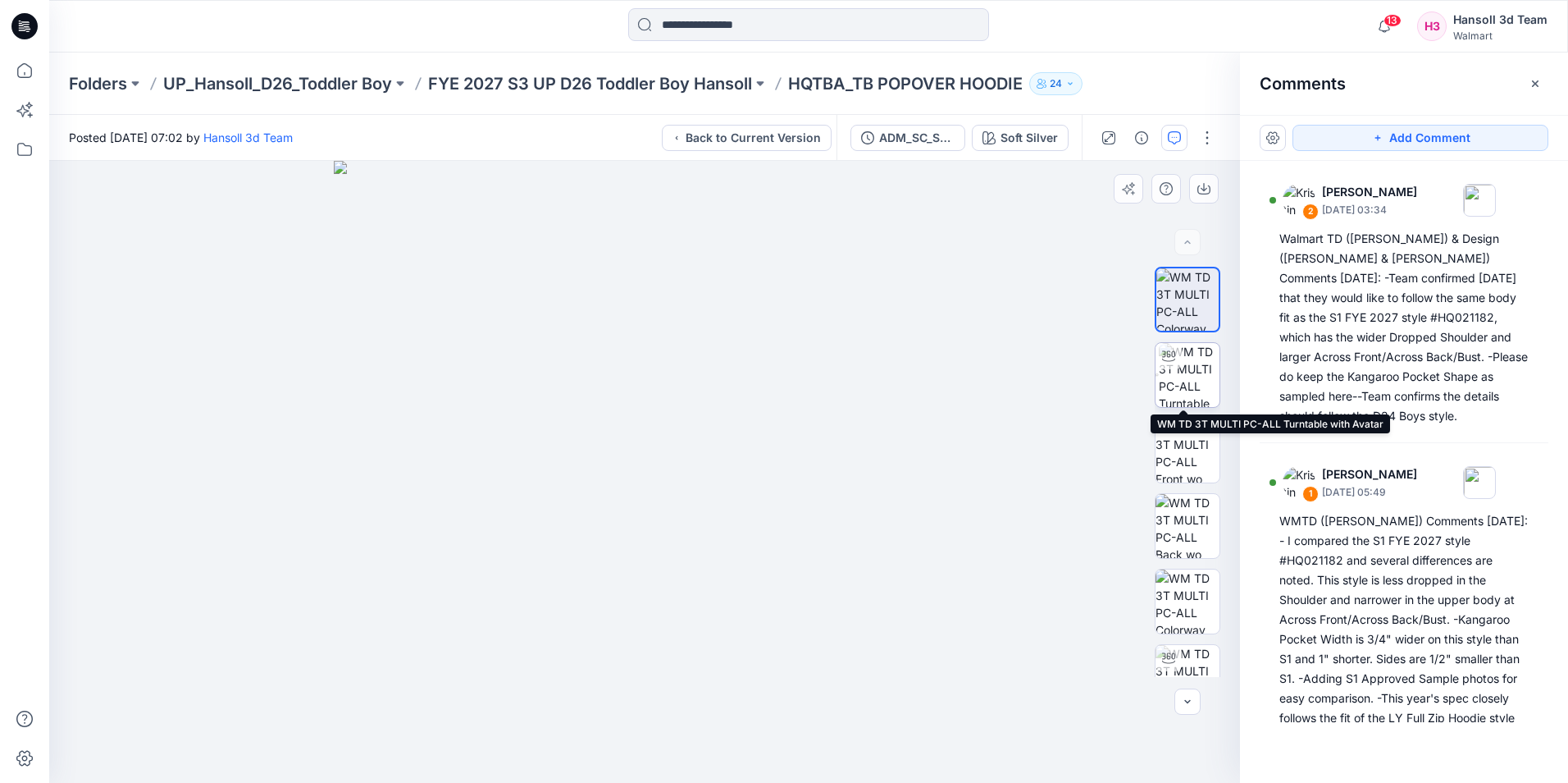
click at [1193, 377] on img at bounding box center [1189, 375] width 61 height 64
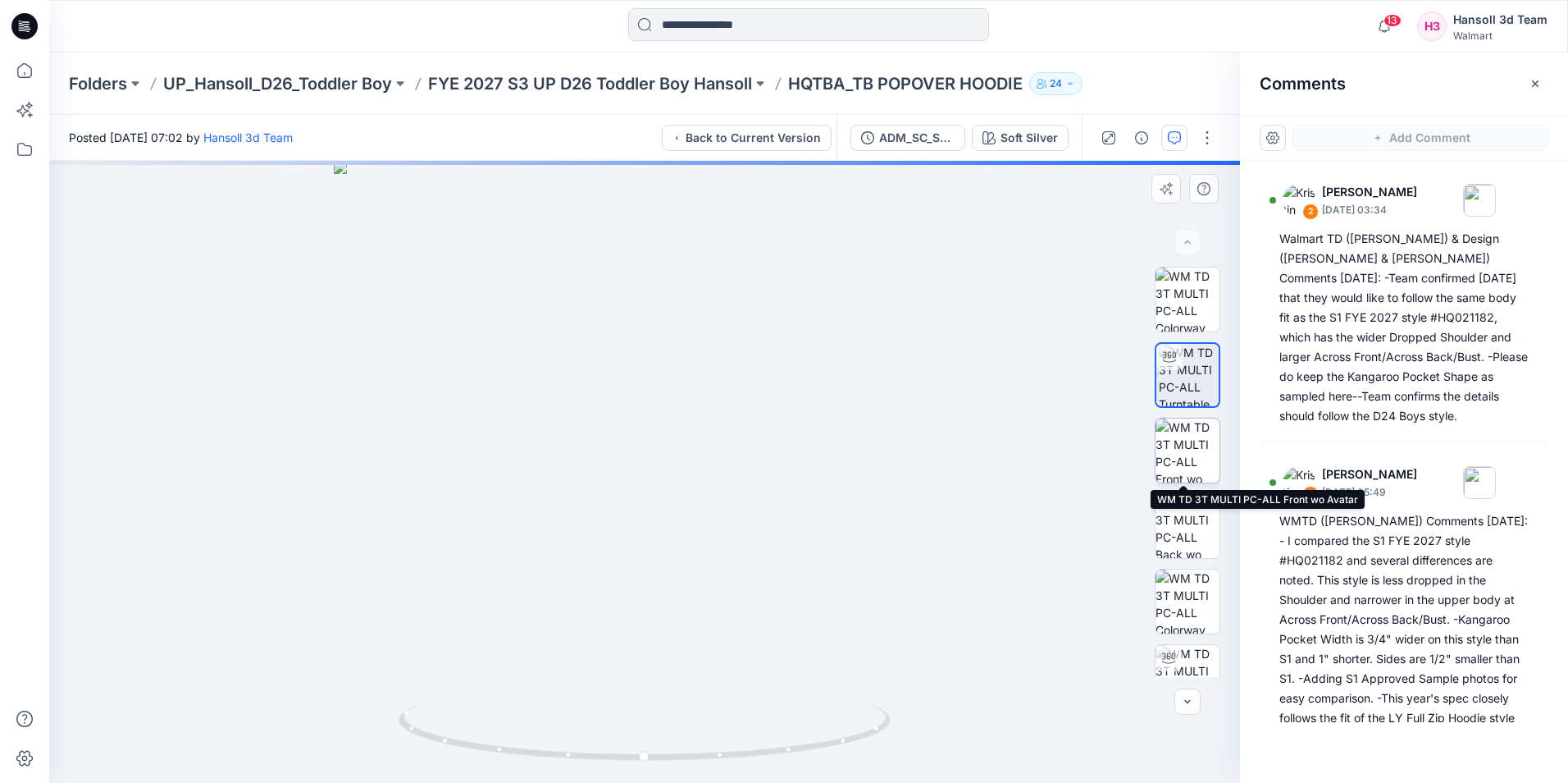
click at [1190, 446] on img at bounding box center [1187, 451] width 64 height 64
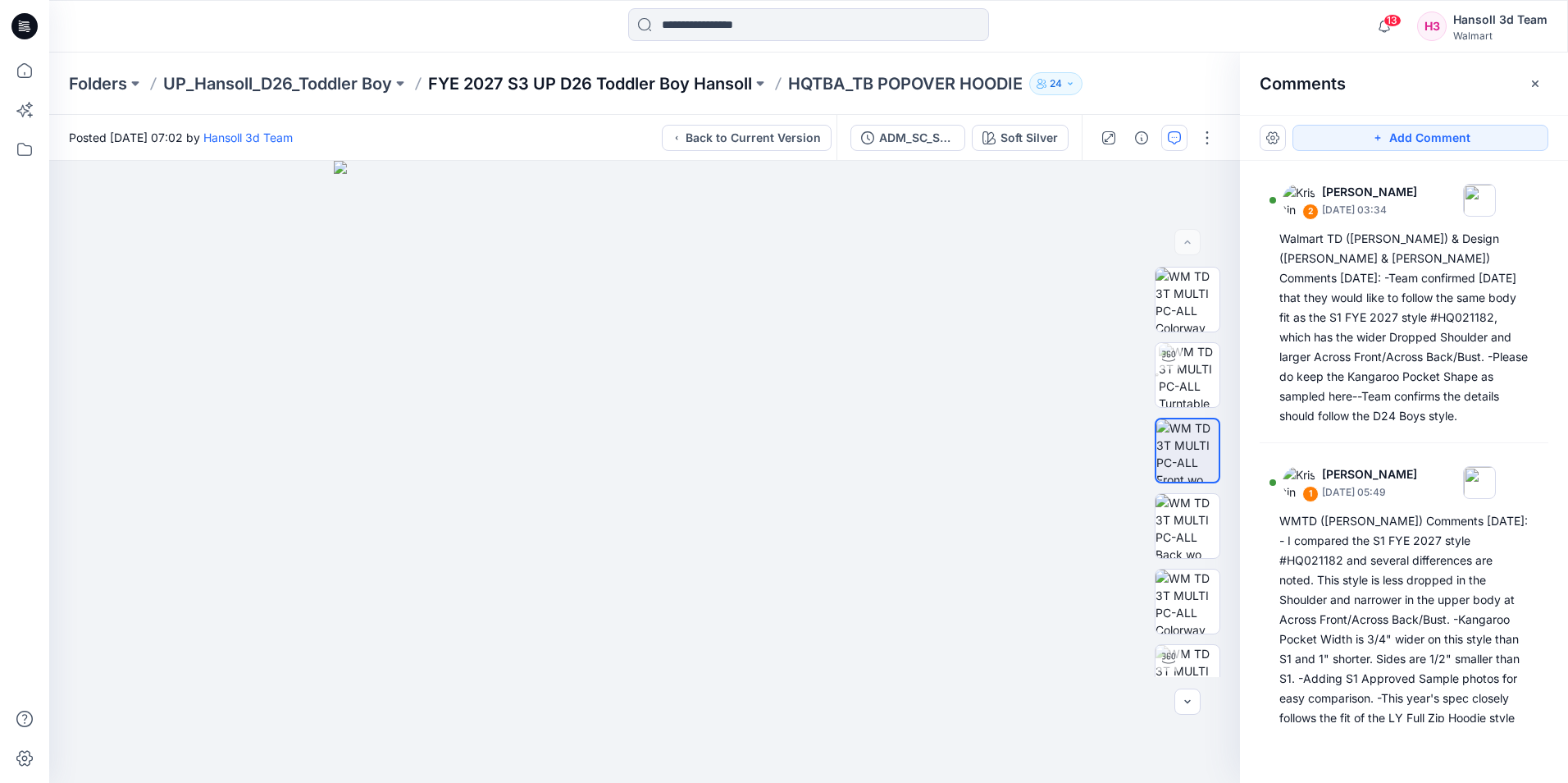
click at [651, 73] on p "FYE 2027 S3 UP D26 Toddler Boy Hansoll" at bounding box center [591, 84] width 324 height 23
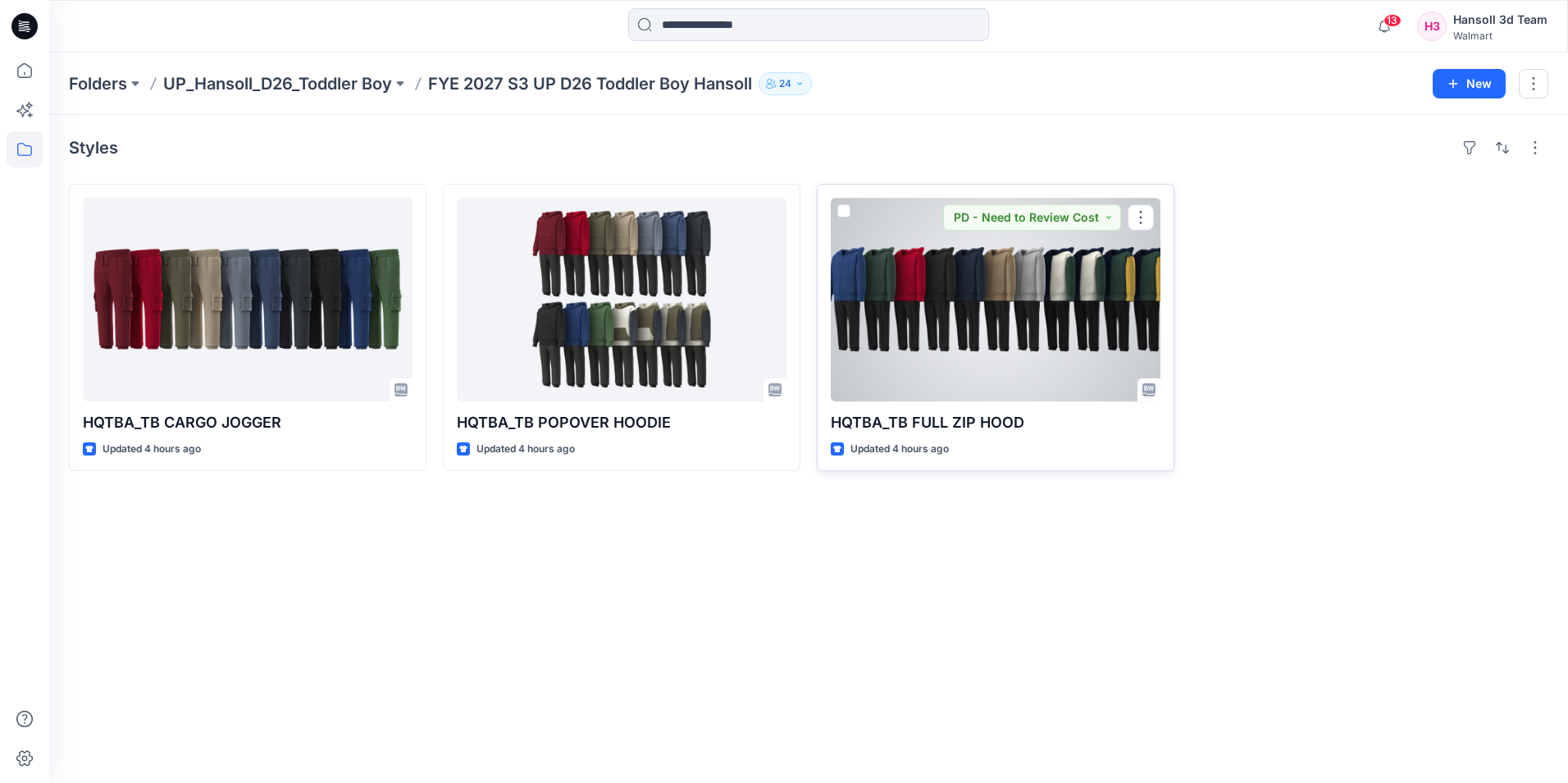
click at [1033, 296] on div at bounding box center [996, 299] width 330 height 204
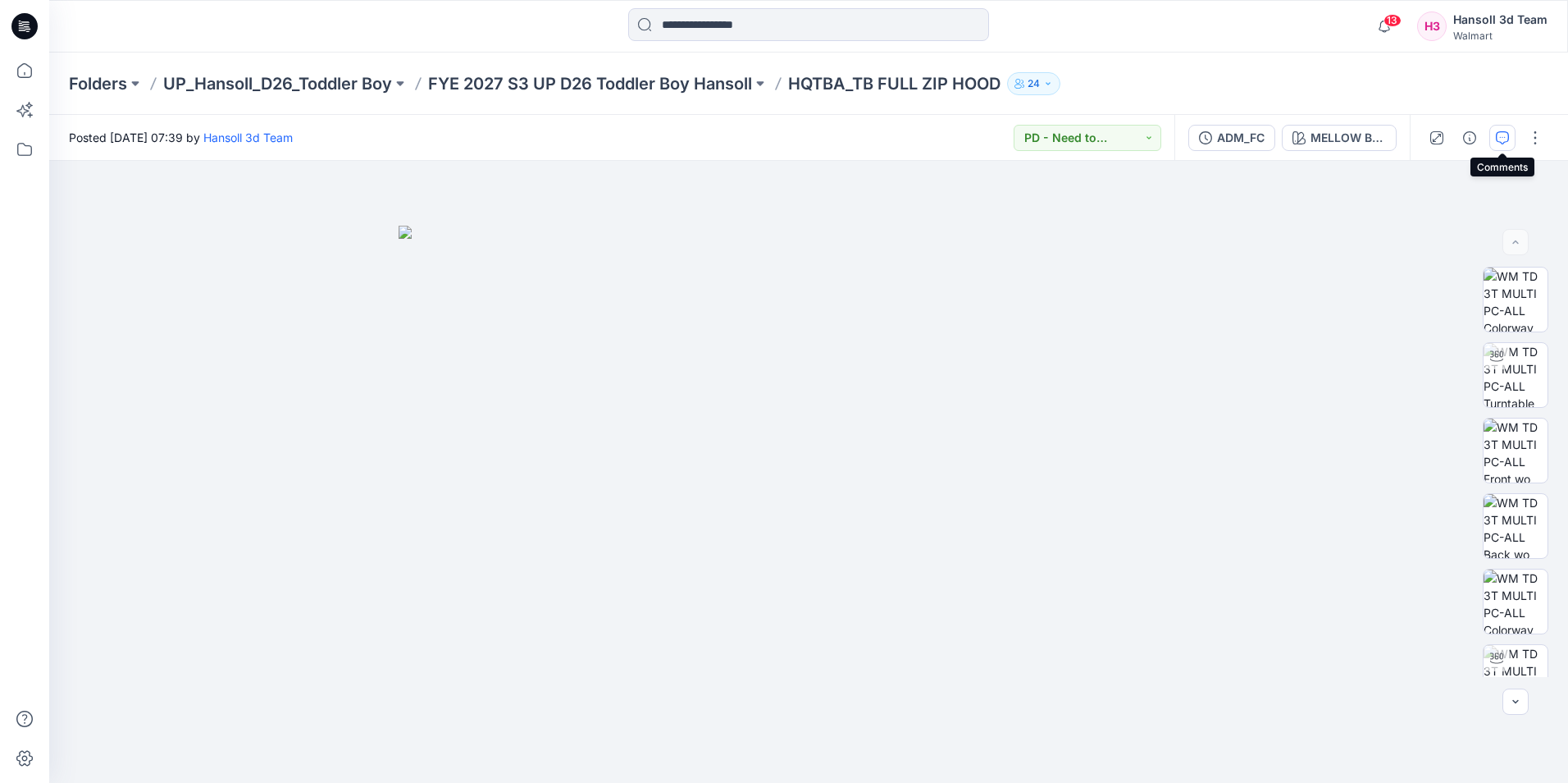
click at [1506, 141] on icon "button" at bounding box center [1502, 137] width 13 height 13
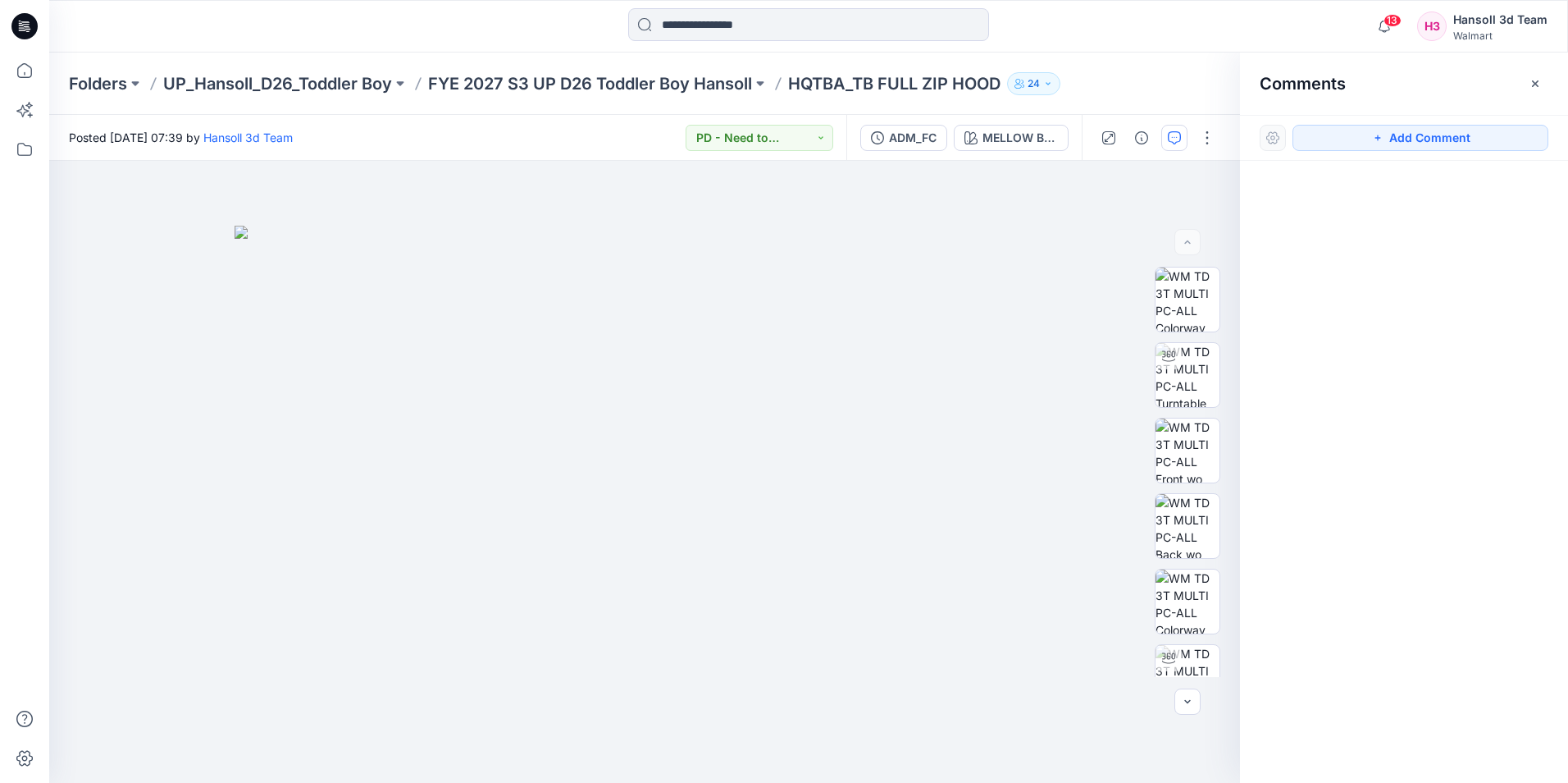
click at [1531, 84] on icon "button" at bounding box center [1535, 84] width 13 height 13
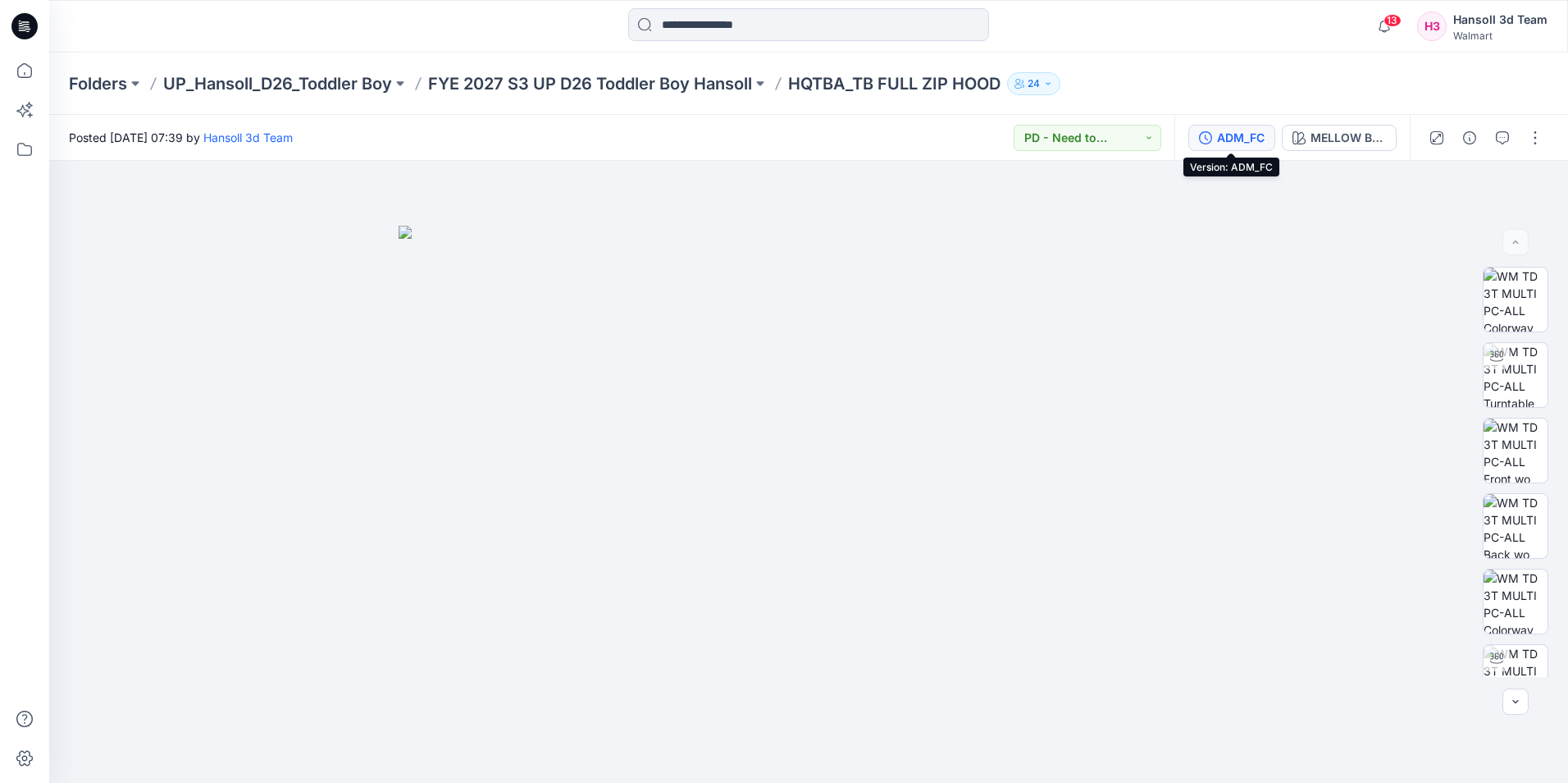
click at [1226, 130] on div "ADM_FC" at bounding box center [1241, 138] width 48 height 18
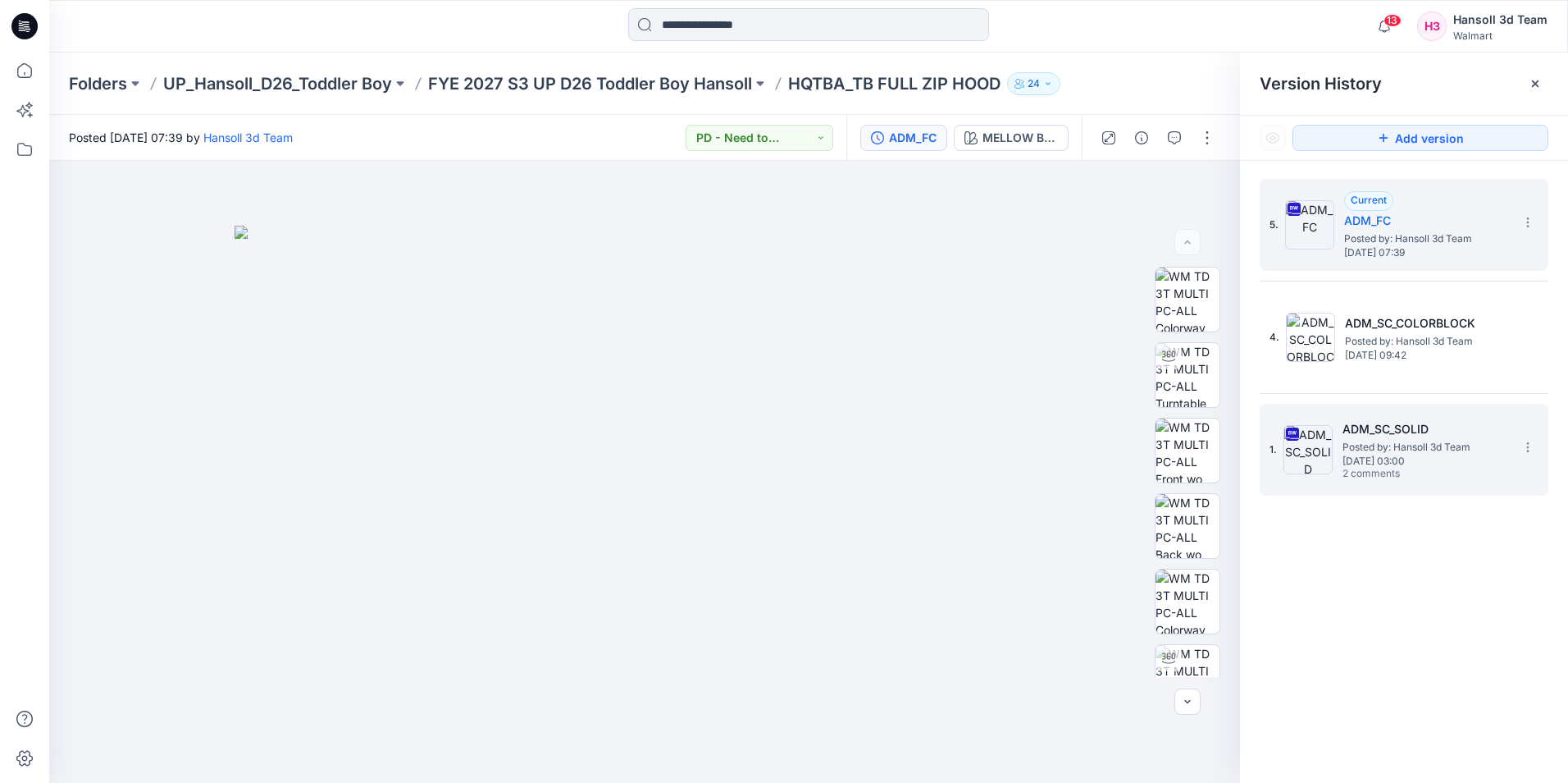
click at [1413, 452] on span "Posted by: Hansoll 3d Team" at bounding box center [1424, 447] width 164 height 16
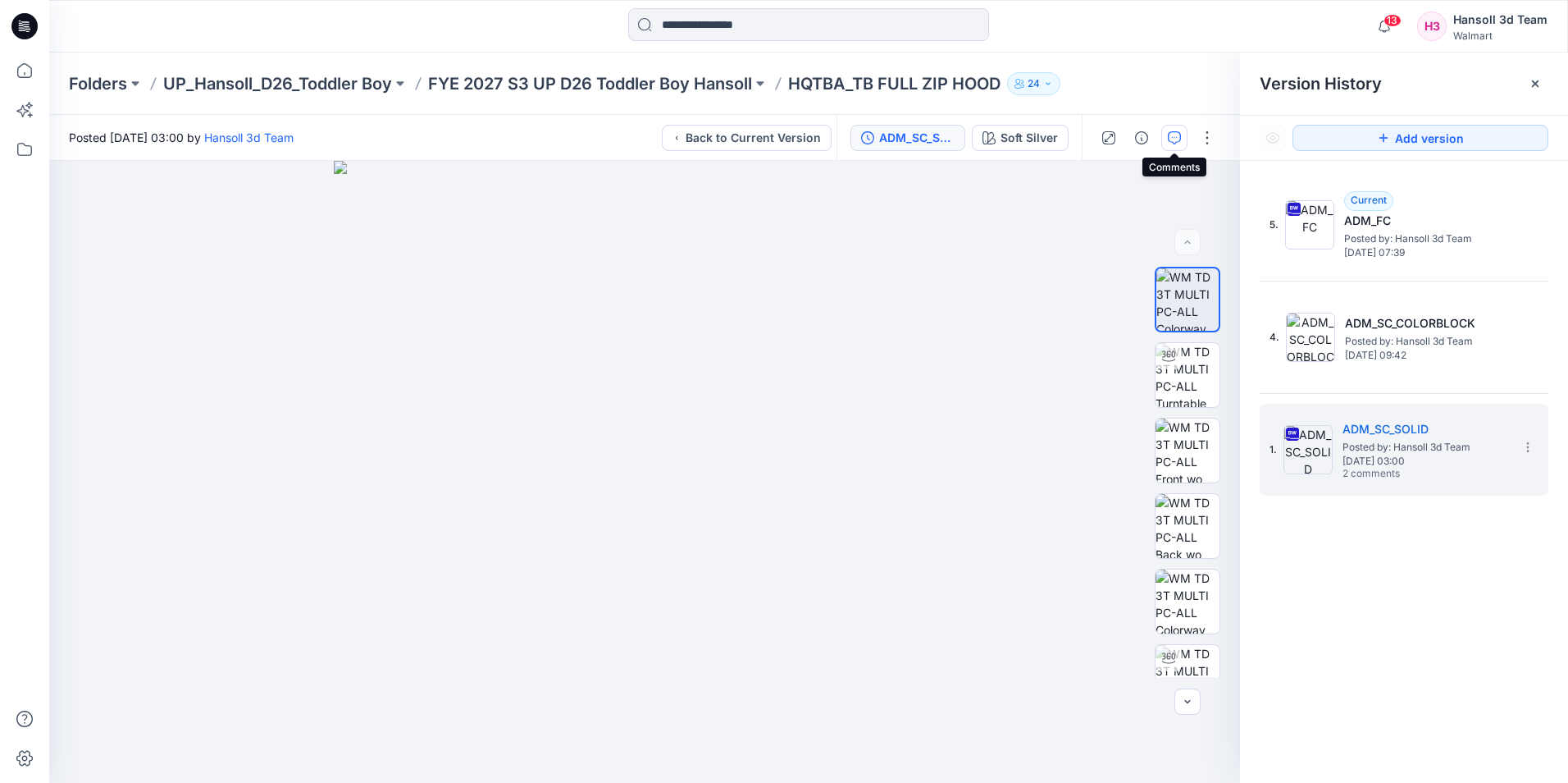
click at [1168, 143] on icon "button" at bounding box center [1174, 137] width 13 height 13
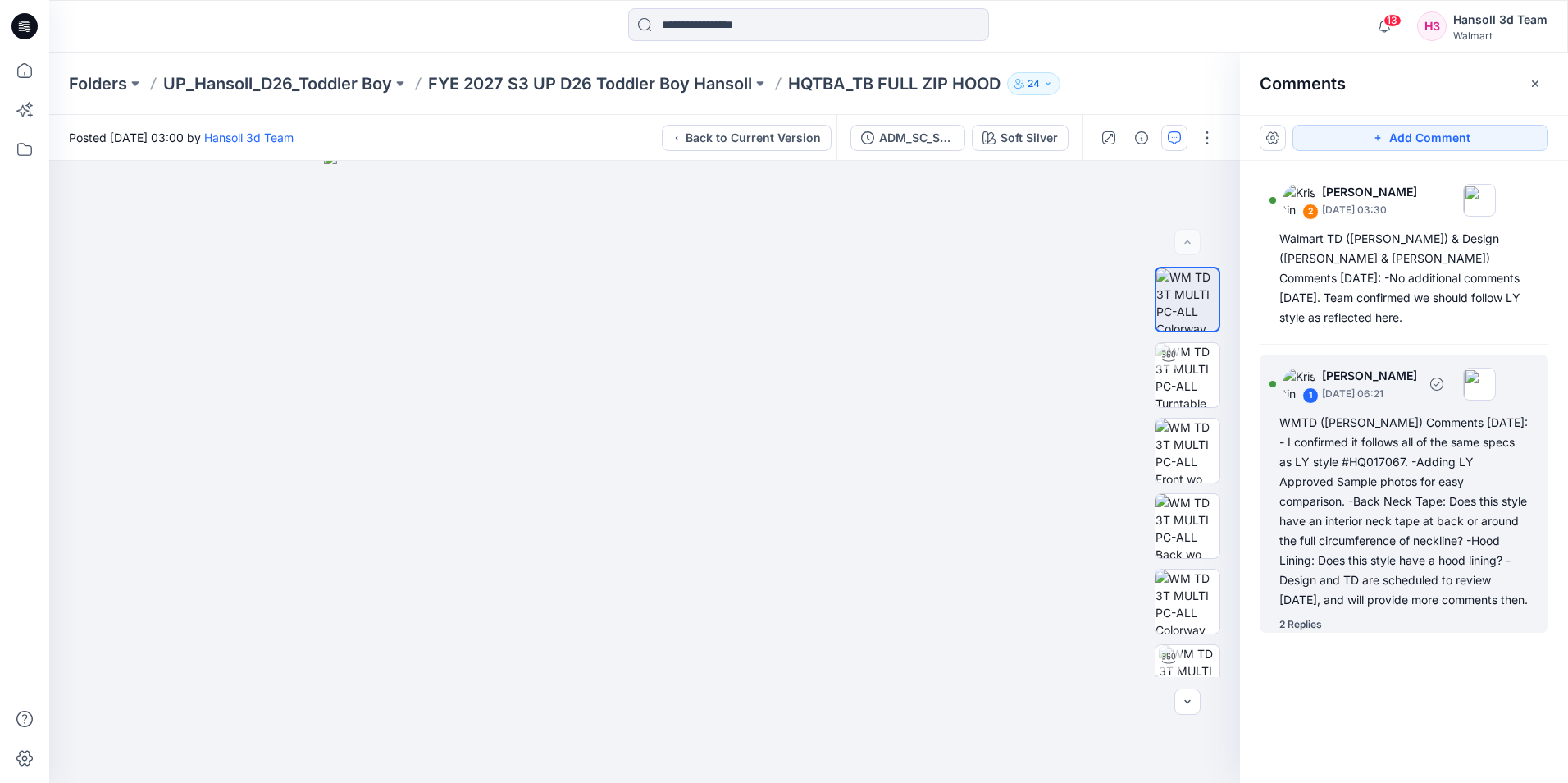
click at [1390, 439] on div "WMTD ([PERSON_NAME]) Comments [DATE]: - I confirmed it follows all of the same …" at bounding box center [1404, 511] width 250 height 197
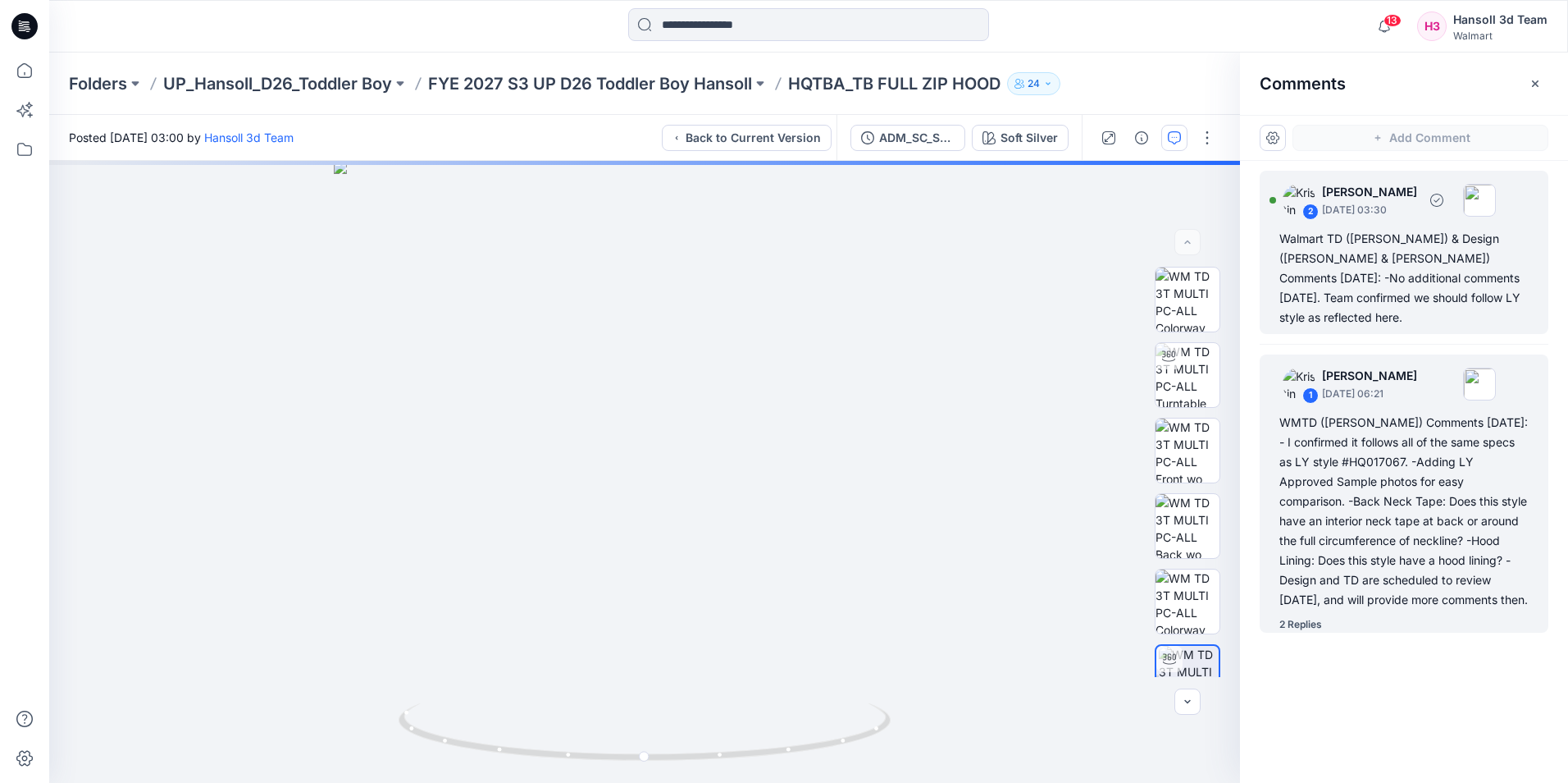
click at [1432, 261] on div "Walmart TD ([PERSON_NAME]) & Design ([PERSON_NAME] & [PERSON_NAME]) Comments [D…" at bounding box center [1404, 278] width 250 height 98
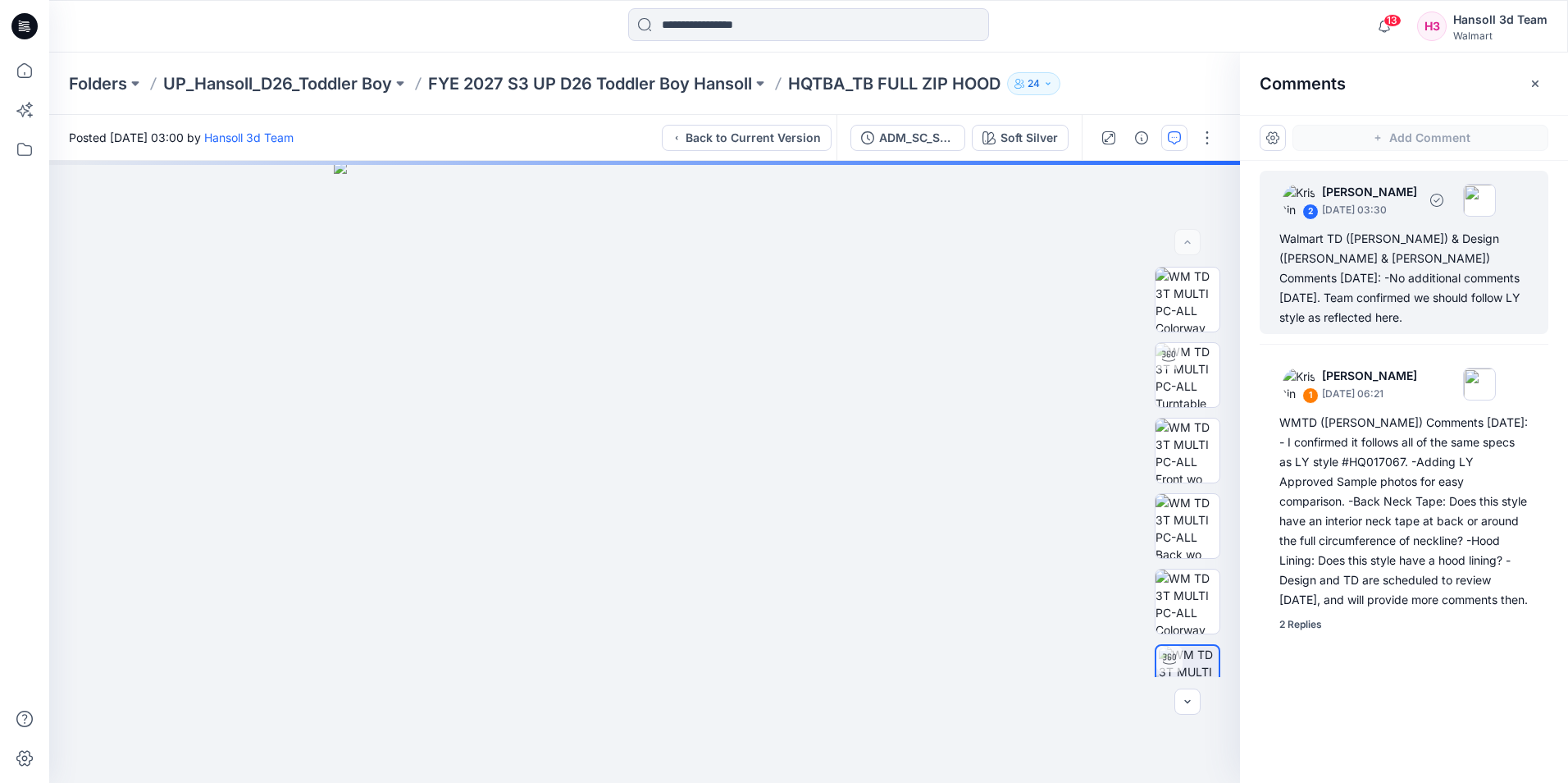
click at [1436, 248] on div "Walmart TD ([PERSON_NAME]) & Design ([PERSON_NAME] & [PERSON_NAME]) Comments [D…" at bounding box center [1404, 278] width 250 height 98
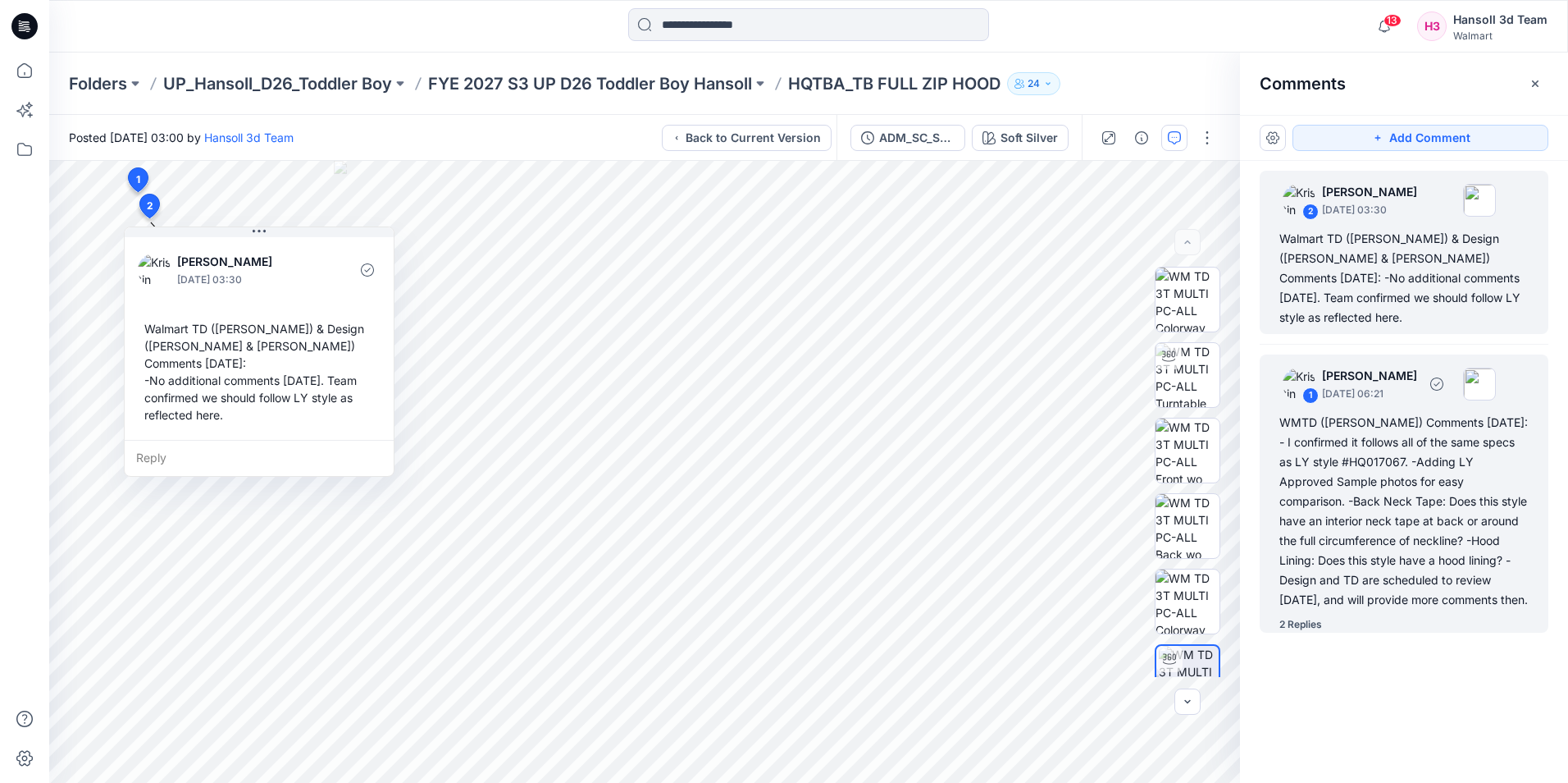
drag, startPoint x: 1342, startPoint y: 511, endPoint x: 1347, endPoint y: 492, distance: 19.6
click at [1343, 511] on div "WMTD ([PERSON_NAME]) Comments [DATE]: - I confirmed it follows all of the same …" at bounding box center [1404, 511] width 250 height 197
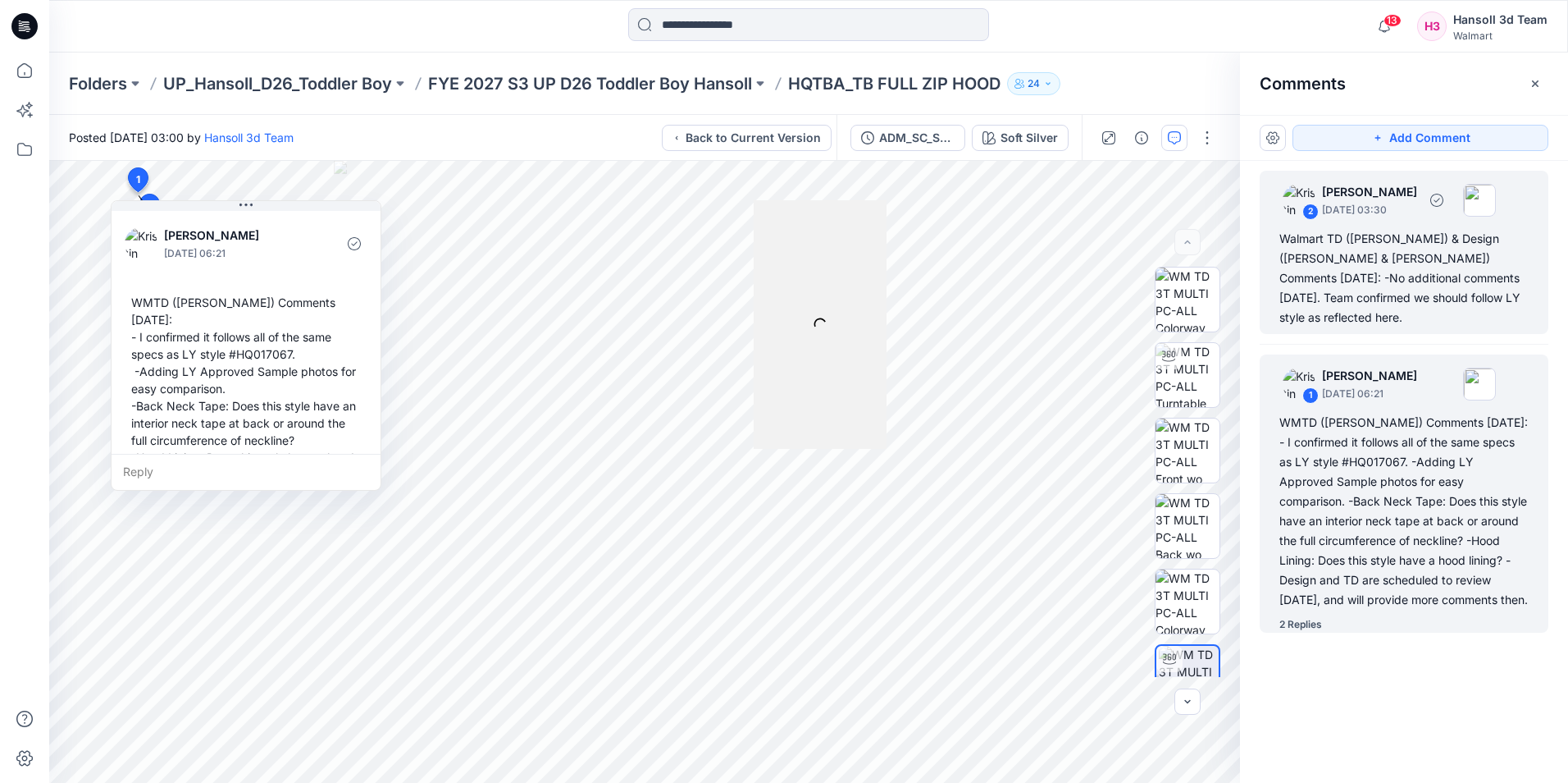
click at [1371, 294] on div "Walmart TD ([PERSON_NAME]) & Design ([PERSON_NAME] & [PERSON_NAME]) Comments [D…" at bounding box center [1404, 278] width 250 height 98
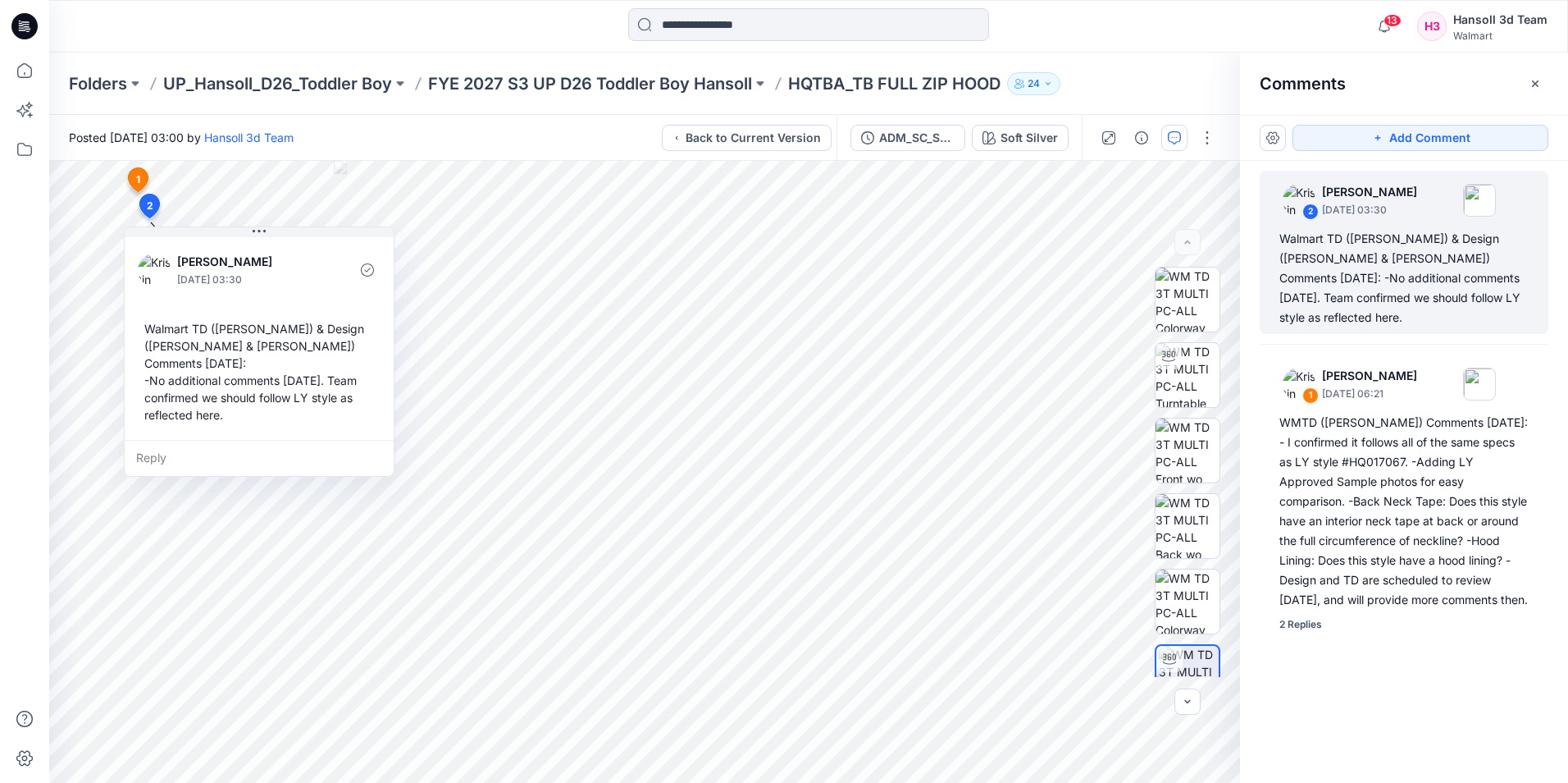
click at [865, 87] on p "HQTBA_TB FULL ZIP HOOD" at bounding box center [895, 84] width 213 height 23
click at [704, 83] on p "FYE 2027 S3 UP D26 Toddler Boy Hansoll" at bounding box center [591, 84] width 324 height 23
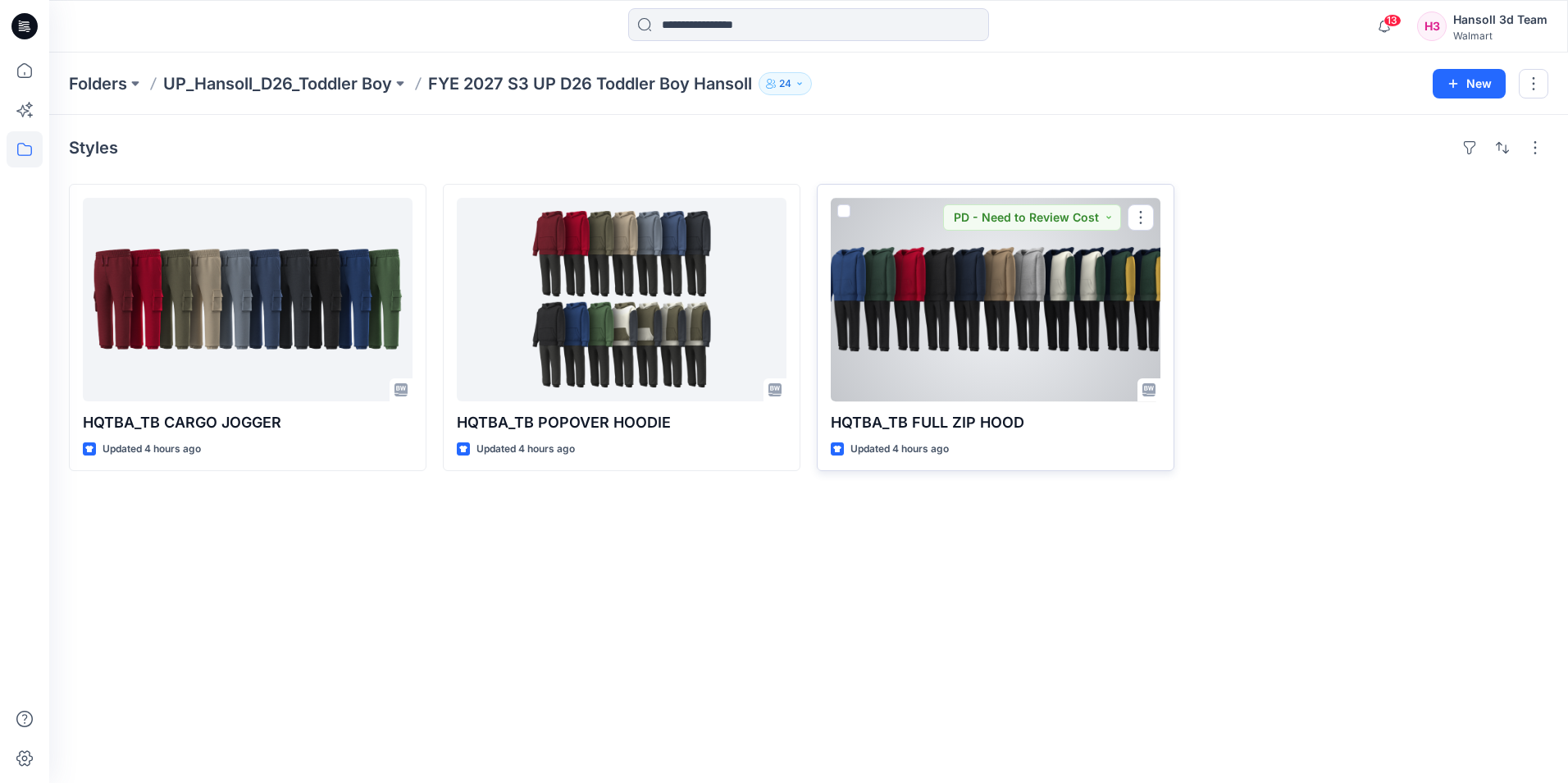
click at [972, 307] on div at bounding box center [996, 299] width 330 height 204
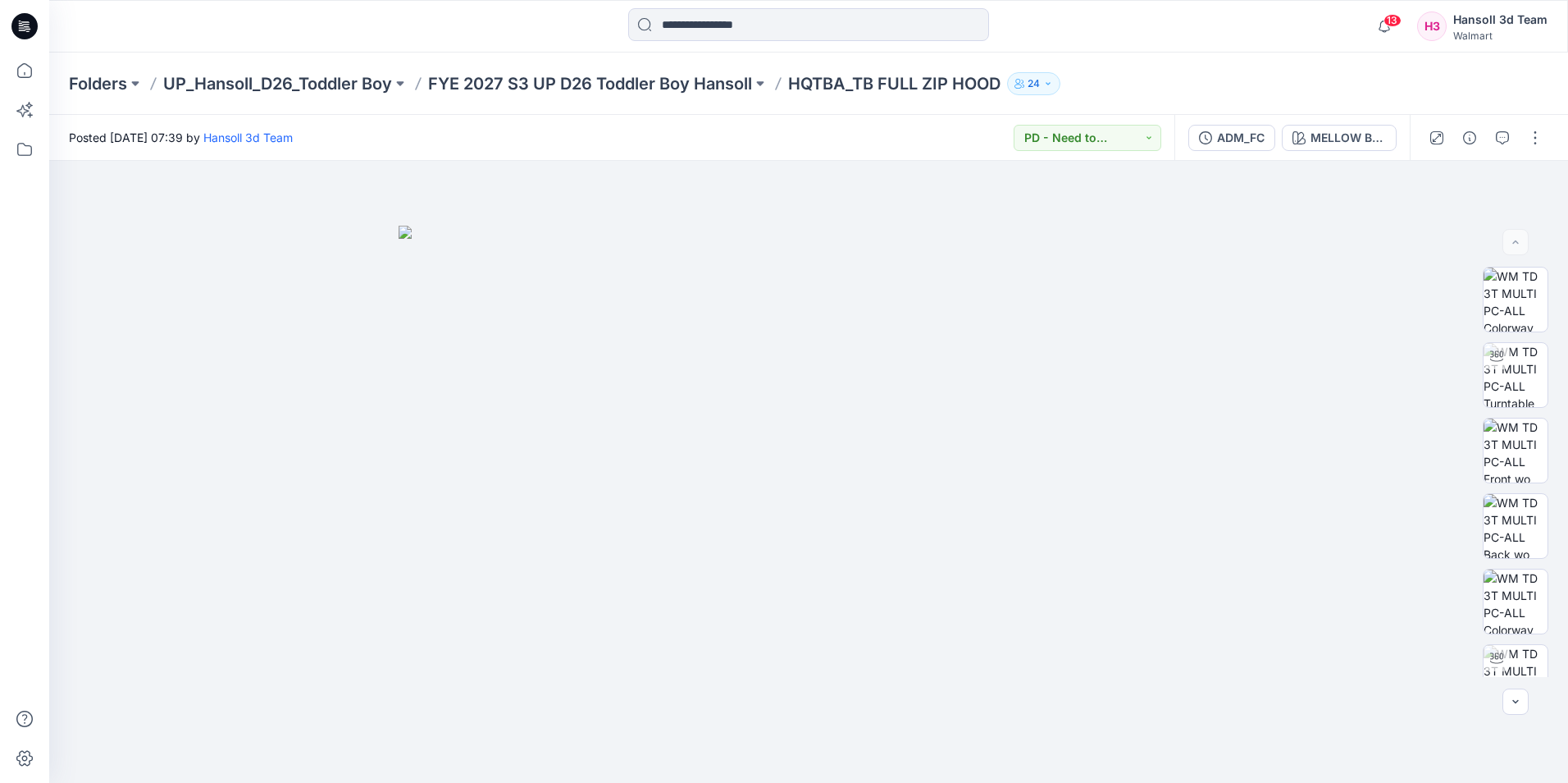
click at [1476, 31] on div "Walmart" at bounding box center [1500, 36] width 94 height 12
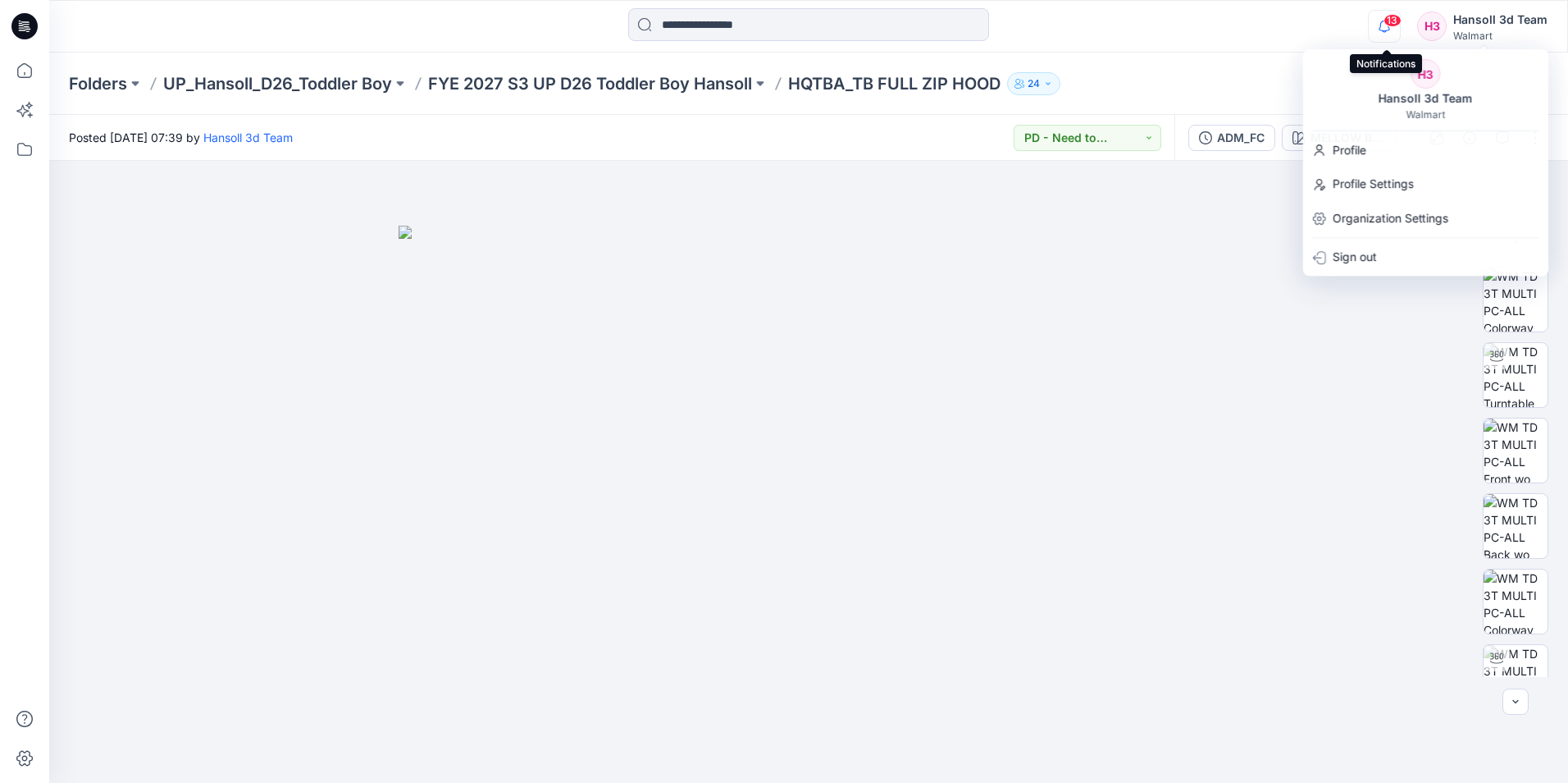
click at [1390, 30] on icon "button" at bounding box center [1384, 26] width 31 height 33
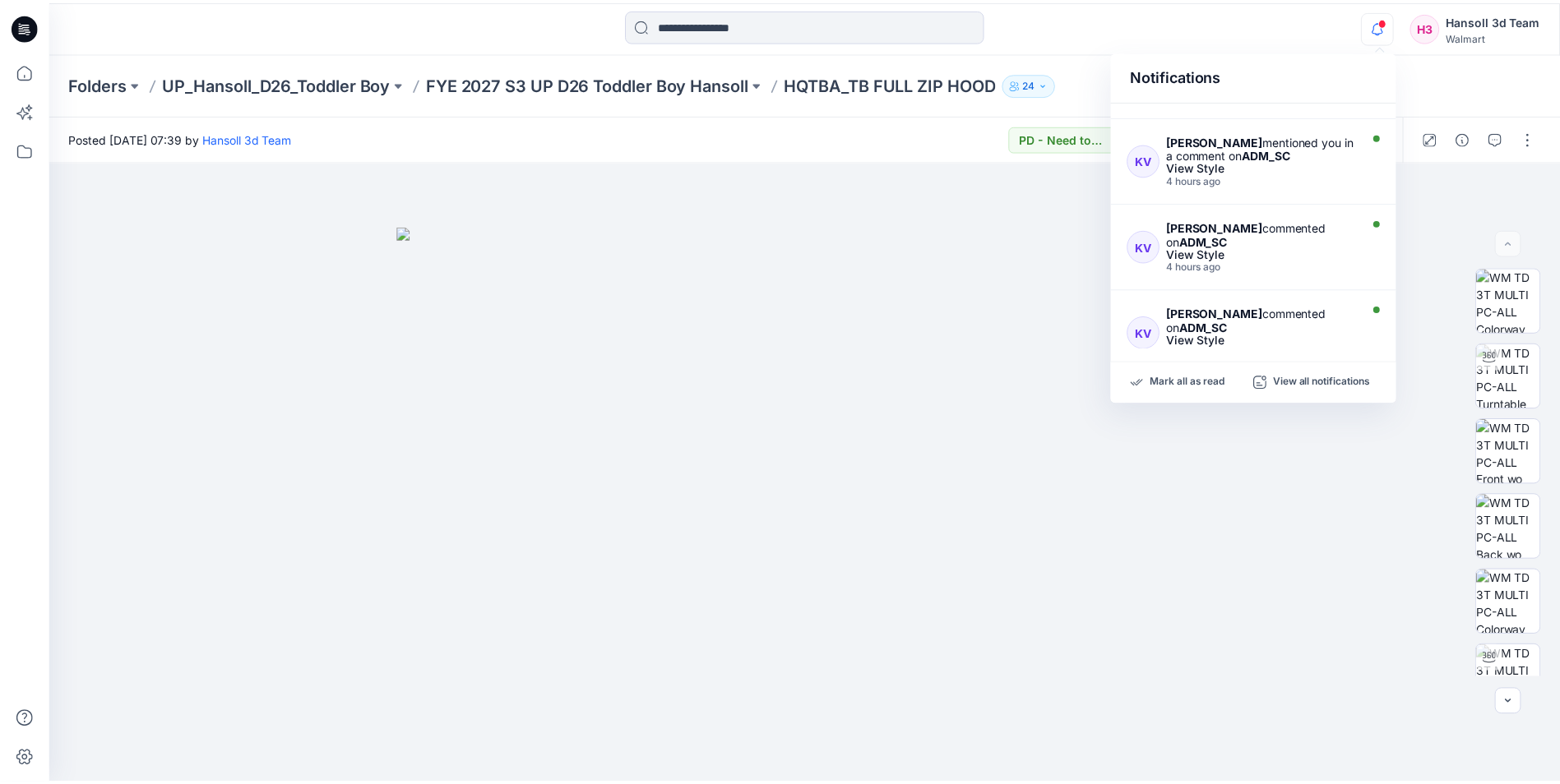
scroll to position [246, 0]
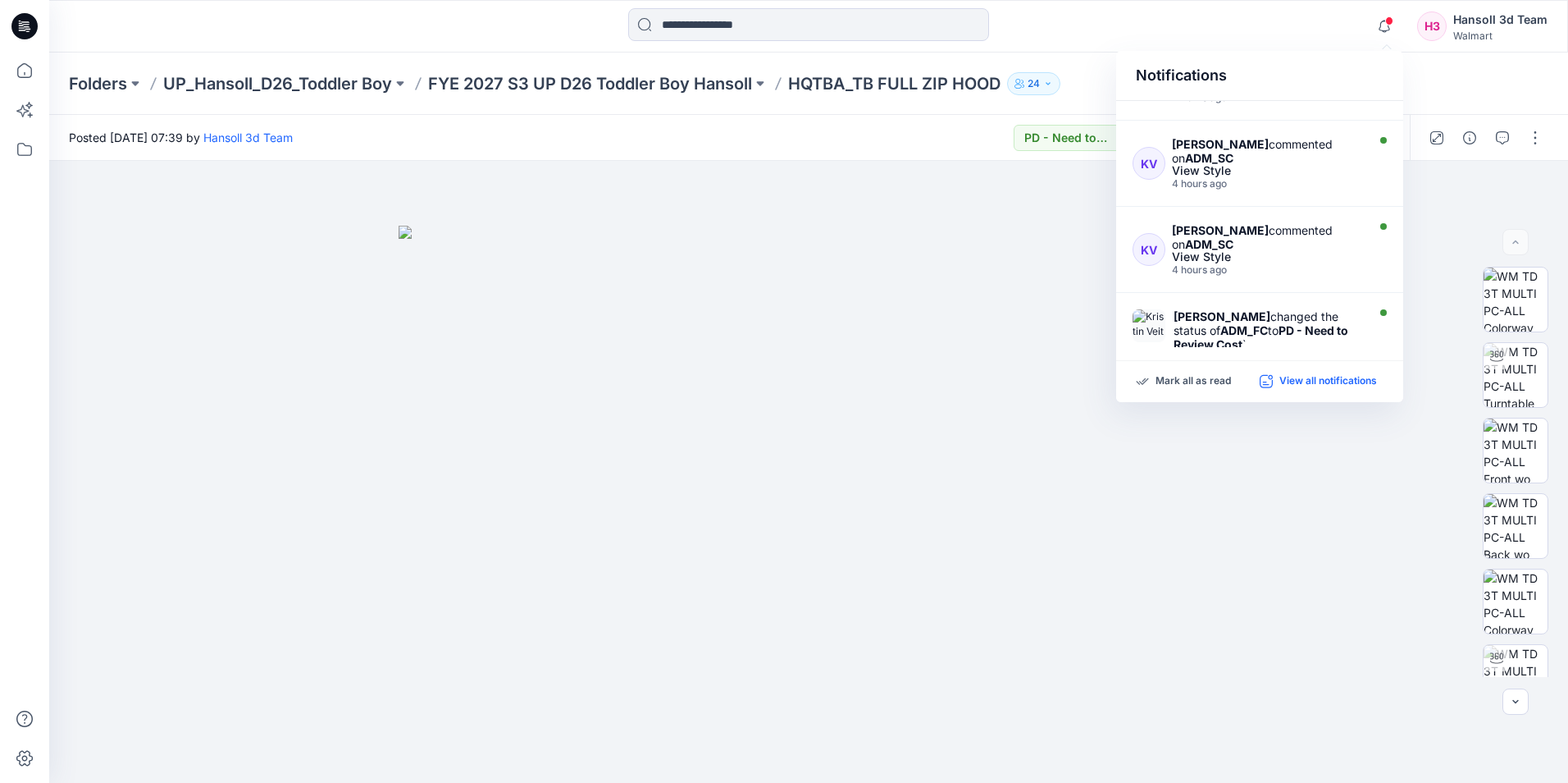
click at [1299, 387] on p "View all notifications" at bounding box center [1328, 381] width 97 height 15
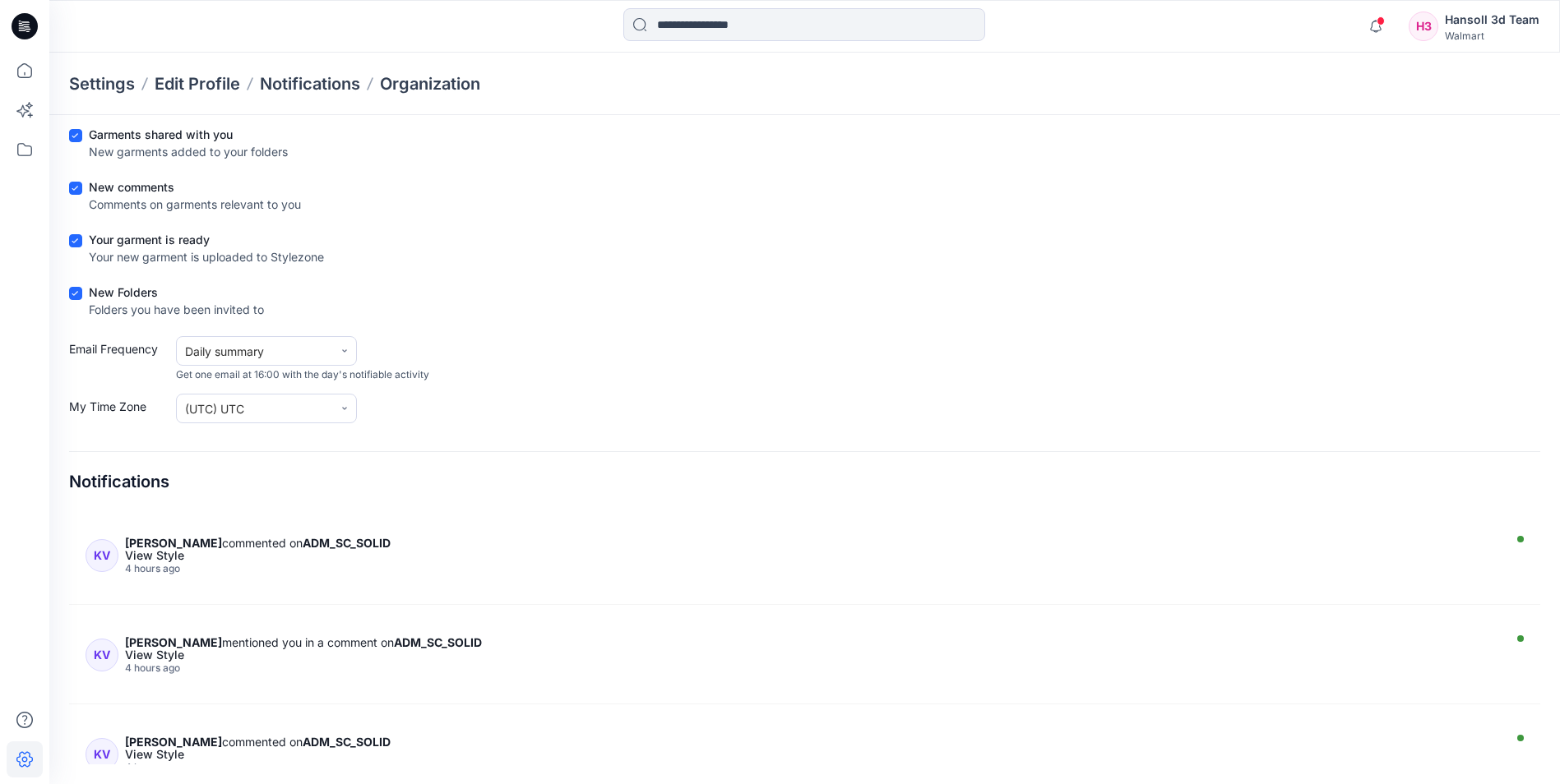
scroll to position [1068, 0]
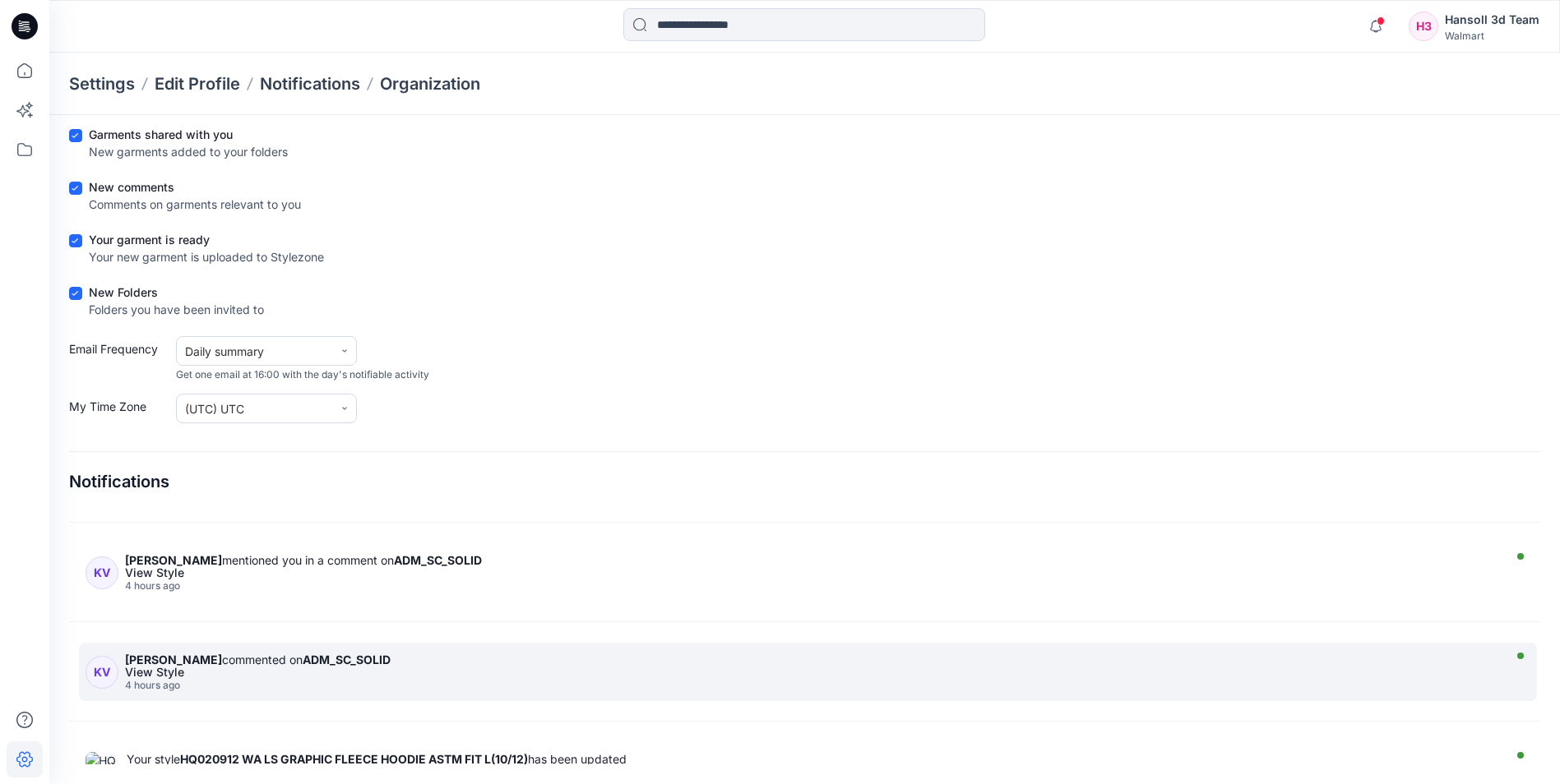
click at [303, 659] on strong "ADM_SC_SOLID" at bounding box center [347, 659] width 88 height 14
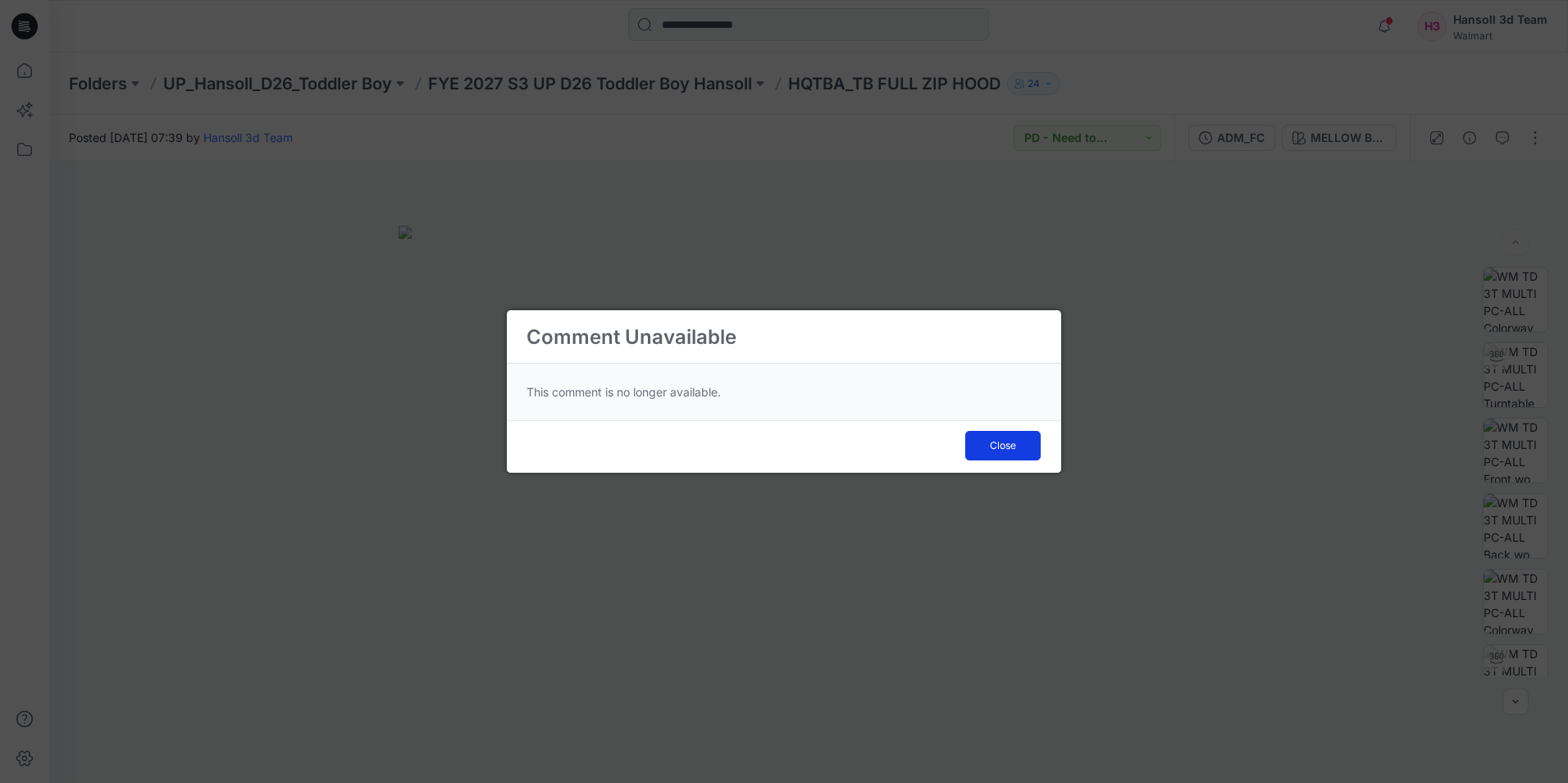
click at [1015, 439] on span "Close" at bounding box center [1003, 446] width 26 height 15
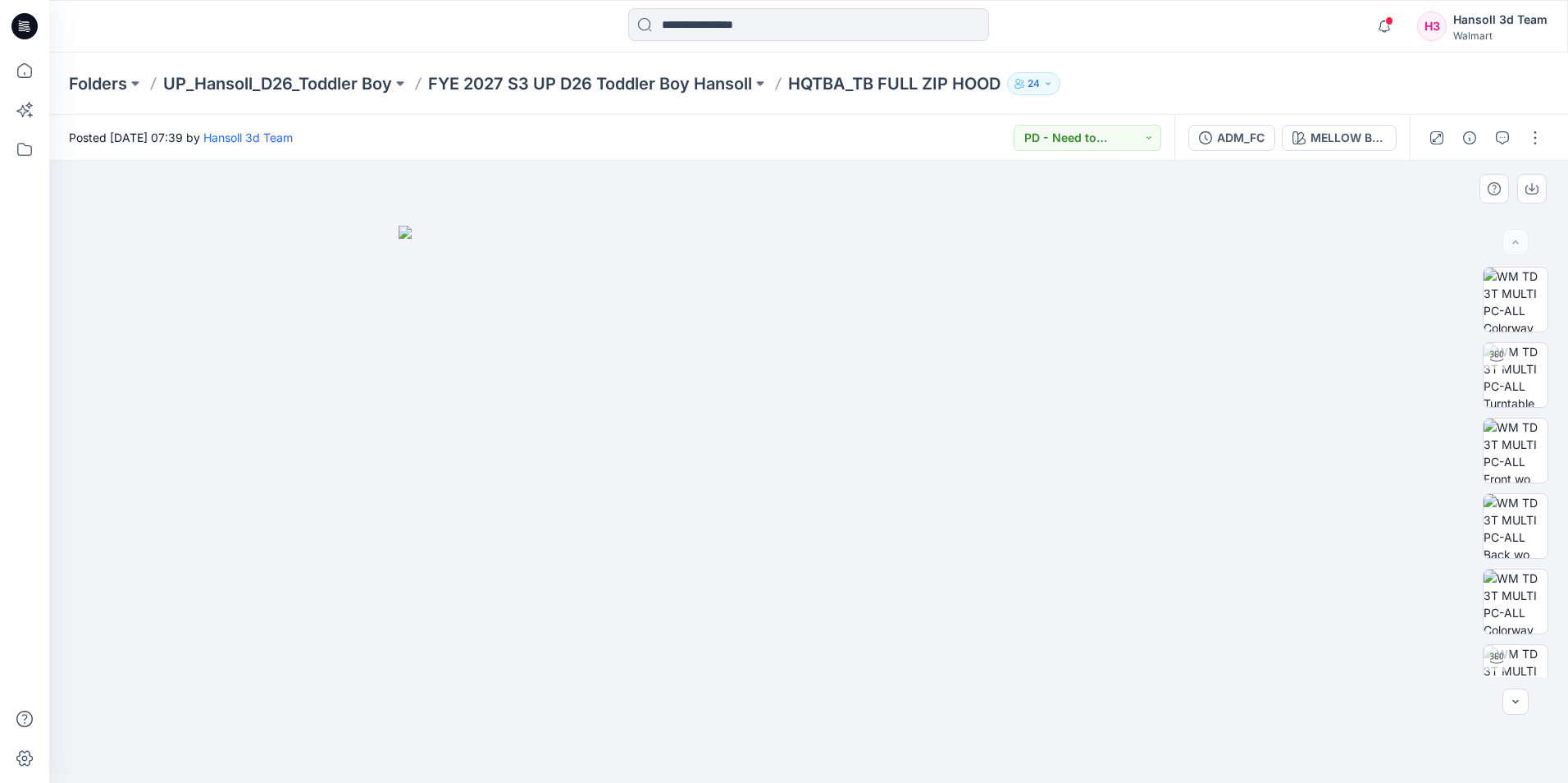
click at [1306, 290] on div at bounding box center [808, 472] width 1519 height 622
click at [31, 31] on icon at bounding box center [25, 26] width 26 height 26
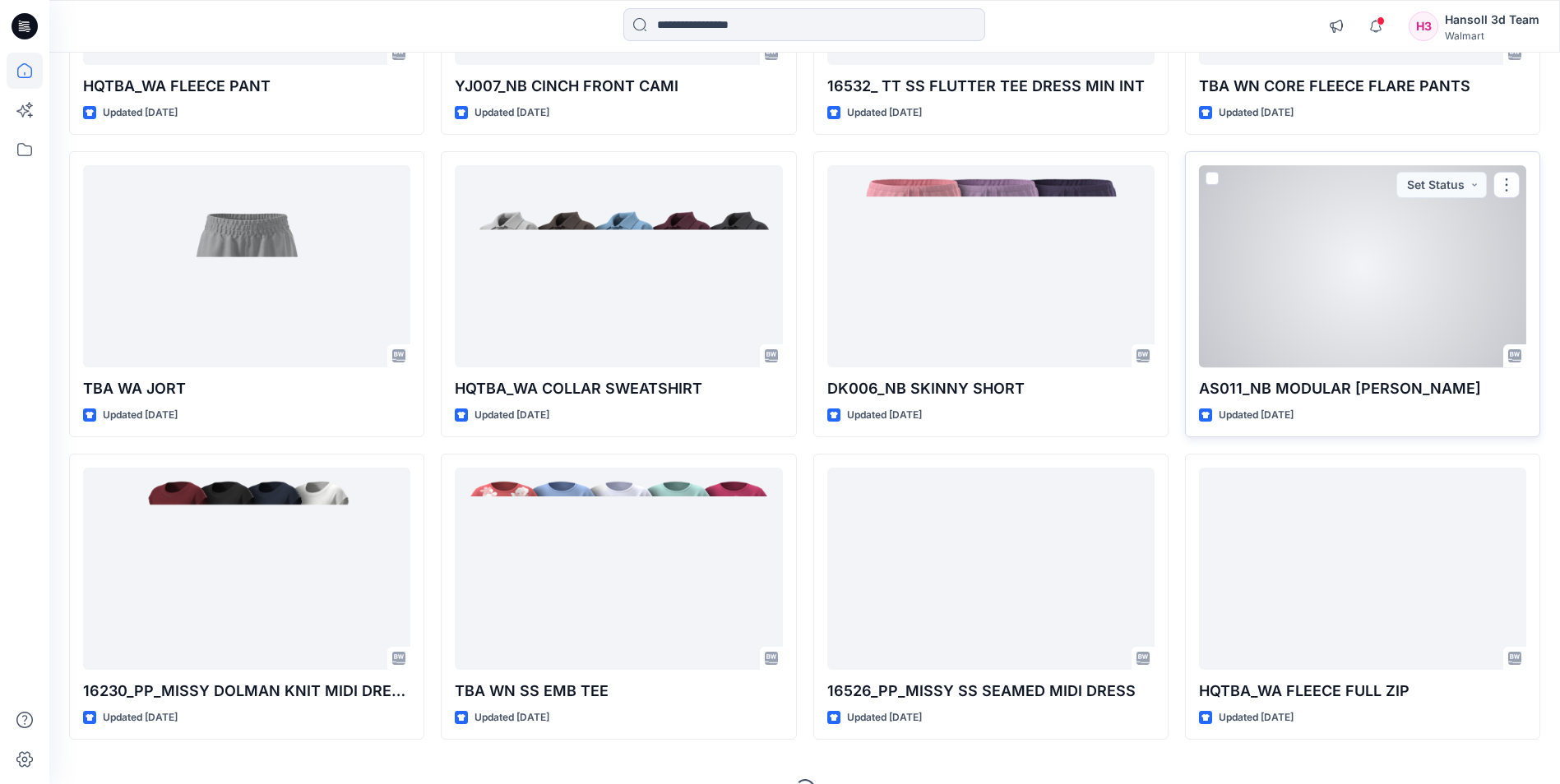
scroll to position [3138, 0]
